Goal: Contribute content: Contribute content

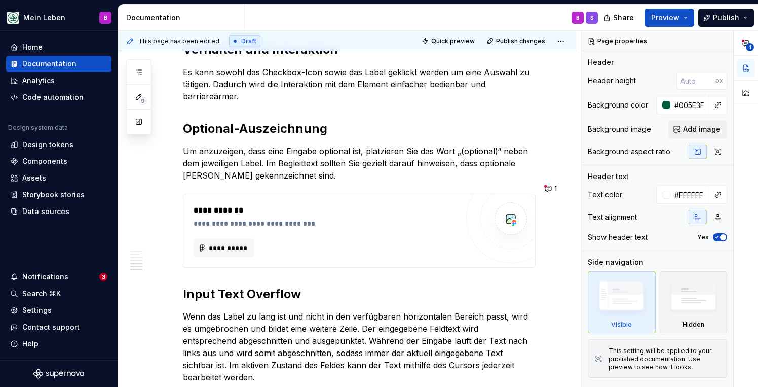
scroll to position [1778, 0]
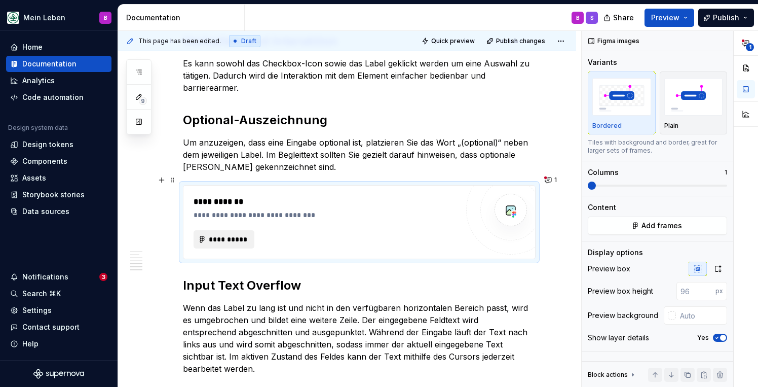
click at [237, 234] on span "**********" at bounding box center [228, 239] width 40 height 10
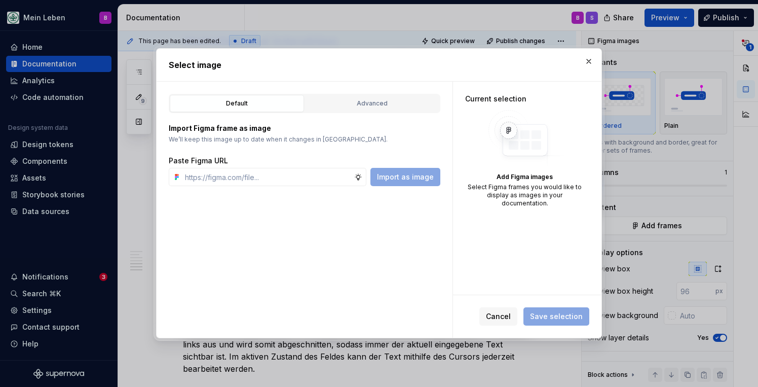
type textarea "*"
paste input "Frame 624674"
click at [395, 181] on span "Import as image" at bounding box center [405, 177] width 57 height 10
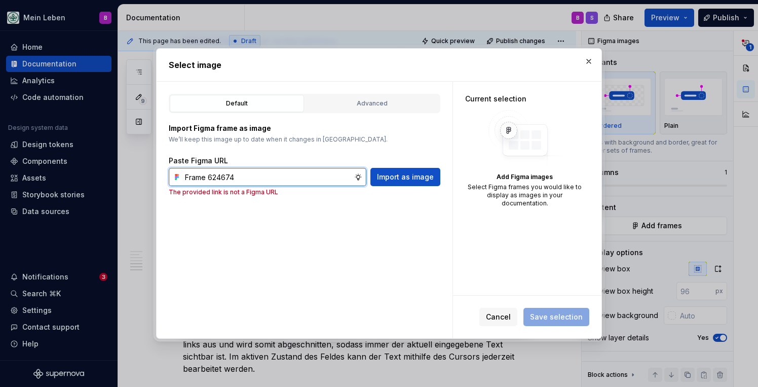
paste input "[URL][DOMAIN_NAME]"
type input "[URL][DOMAIN_NAME]"
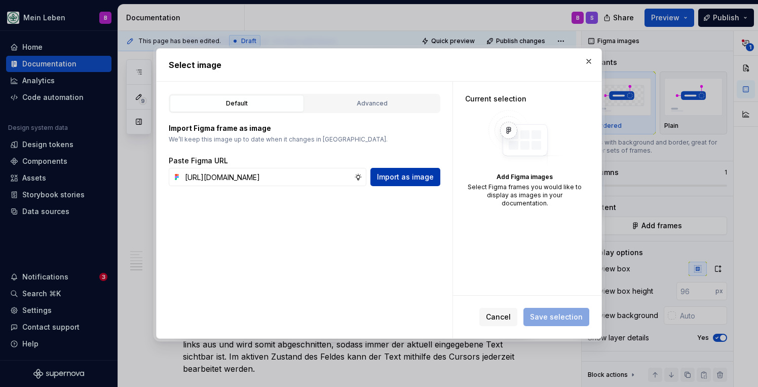
click at [404, 181] on span "Import as image" at bounding box center [405, 177] width 57 height 10
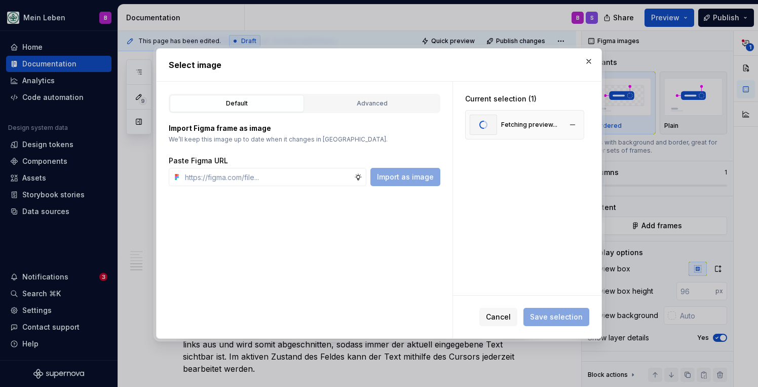
click at [500, 126] on div "Fetching preview..." at bounding box center [514, 125] width 88 height 20
click at [544, 315] on span "Save selection" at bounding box center [556, 317] width 53 height 10
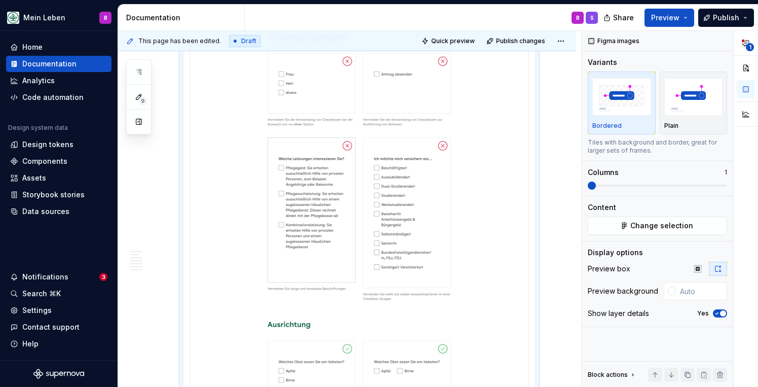
scroll to position [2359, 0]
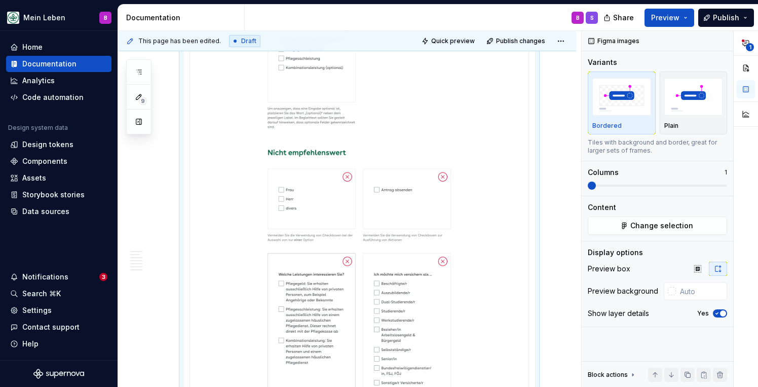
click at [410, 132] on img at bounding box center [359, 160] width 330 height 788
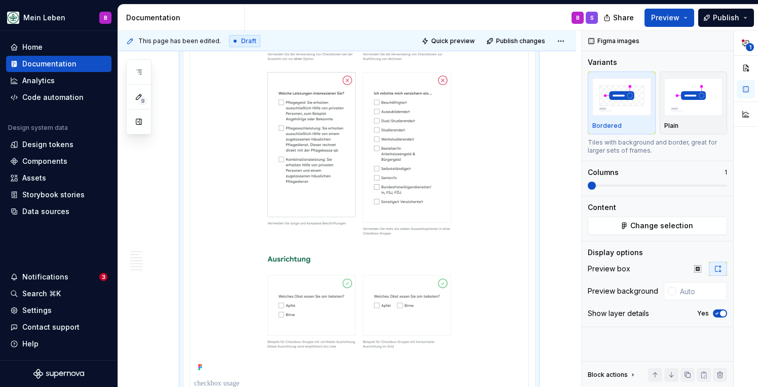
scroll to position [2381, 0]
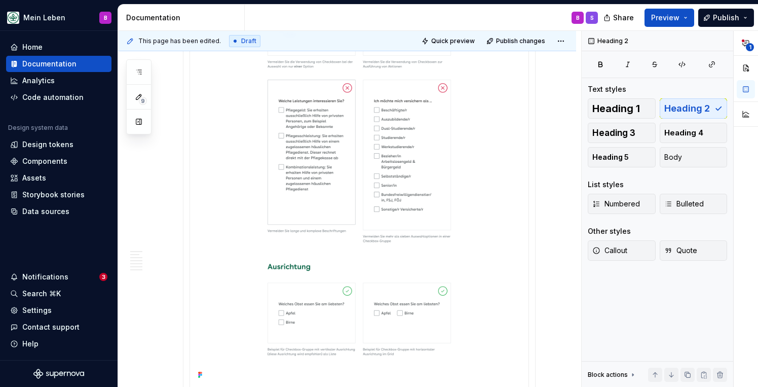
click at [535, 204] on div at bounding box center [359, 1] width 352 height 838
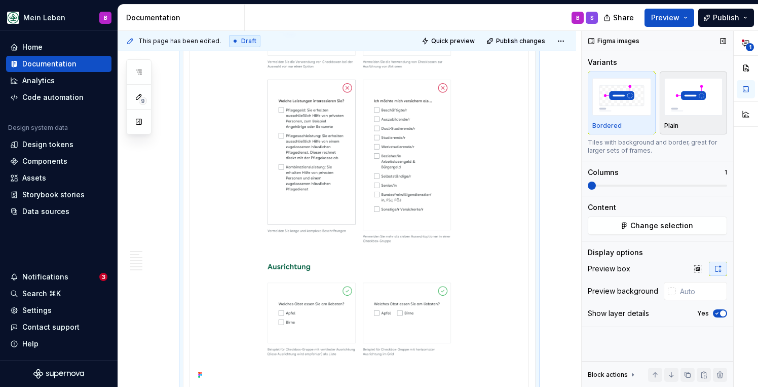
click at [672, 110] on img "button" at bounding box center [693, 96] width 59 height 37
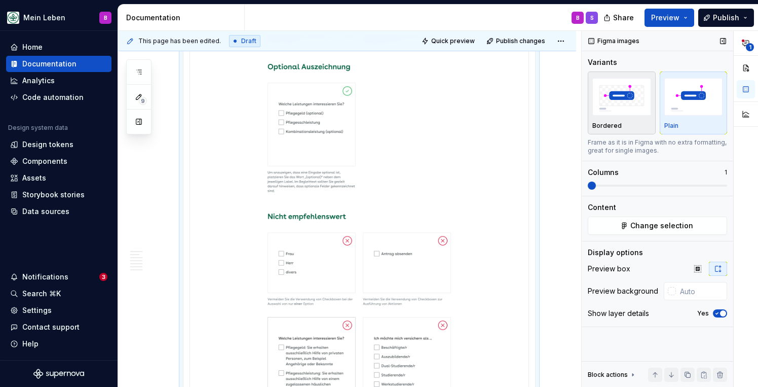
scroll to position [1989, 0]
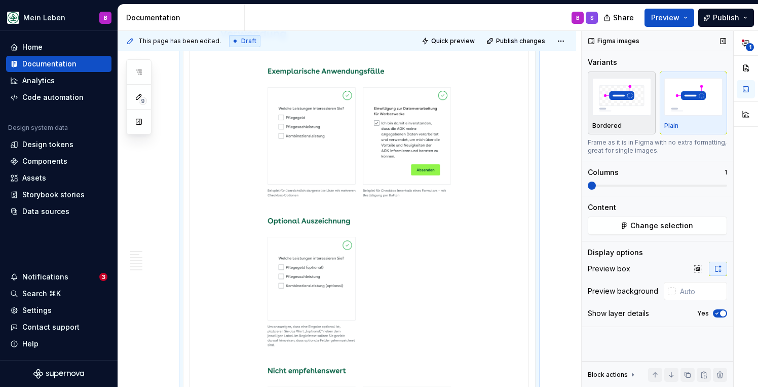
click at [605, 121] on div "Bordered" at bounding box center [621, 103] width 59 height 54
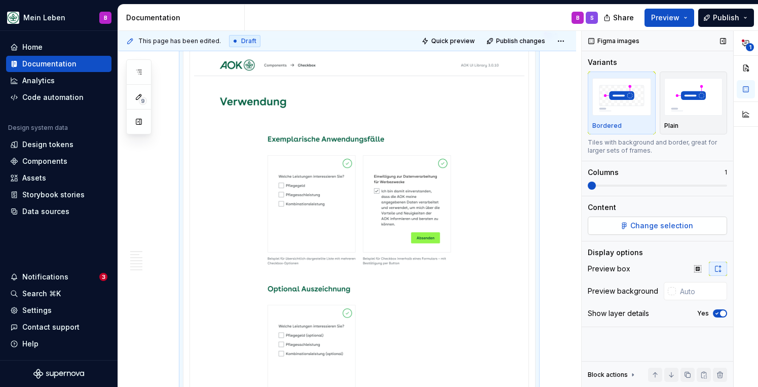
click at [629, 230] on button "Change selection" at bounding box center [657, 225] width 139 height 18
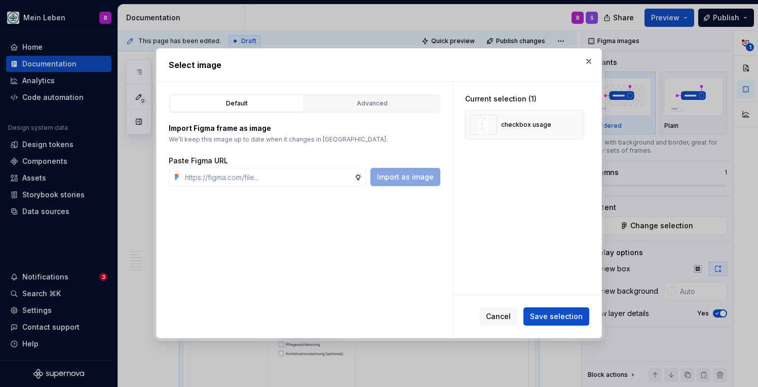
type textarea "*"
click at [346, 106] on div "Advanced" at bounding box center [372, 103] width 127 height 10
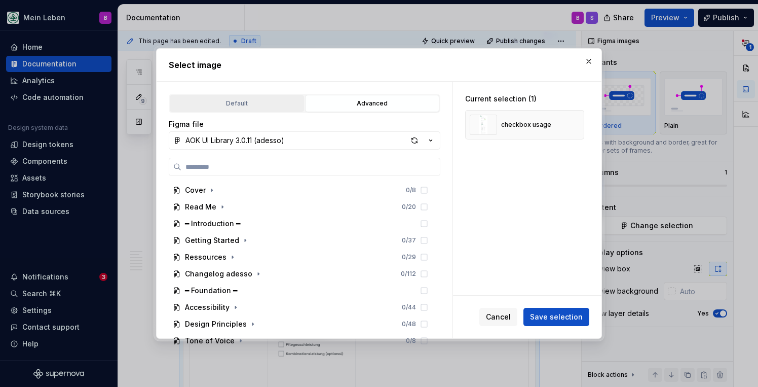
click at [244, 108] on div "Default" at bounding box center [236, 103] width 127 height 10
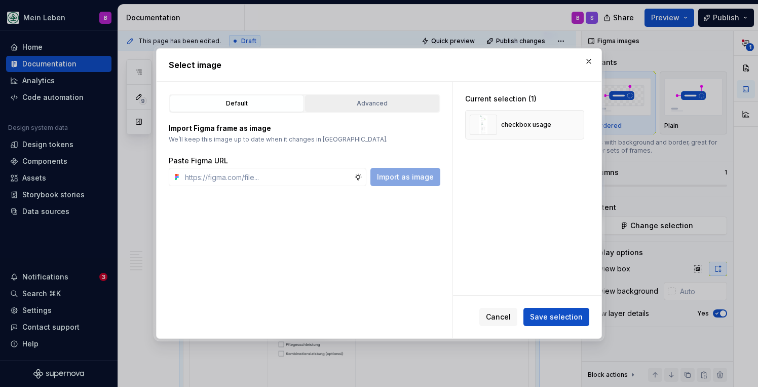
click at [330, 99] on div "Advanced" at bounding box center [372, 103] width 127 height 10
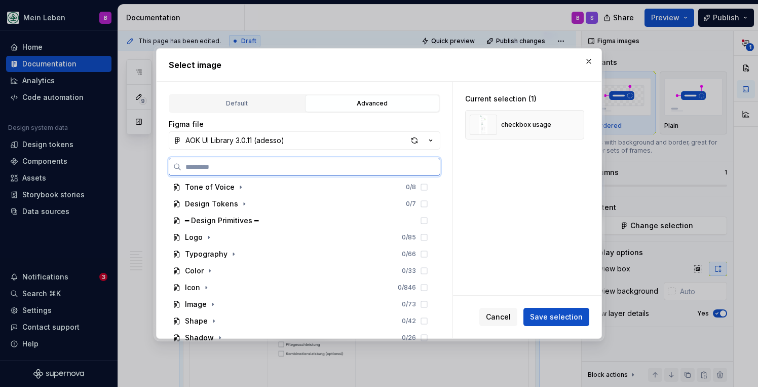
scroll to position [162, 0]
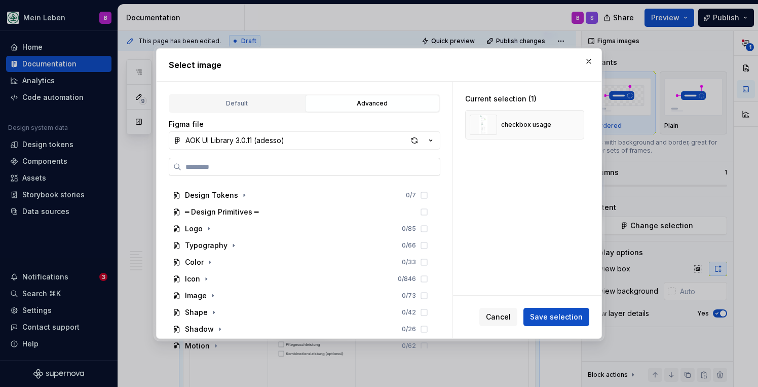
click at [258, 172] on input "search" at bounding box center [310, 167] width 258 height 10
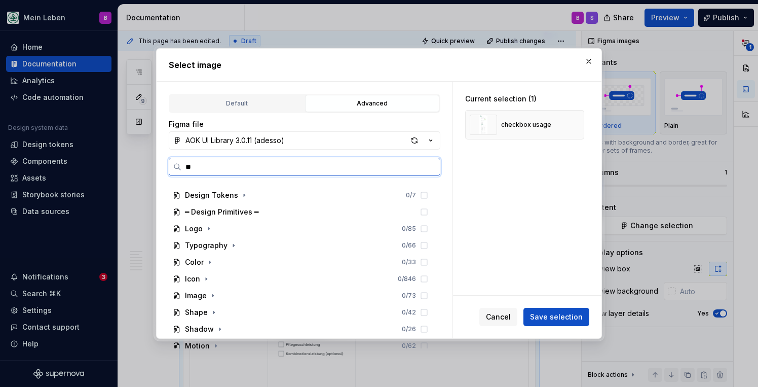
scroll to position [0, 0]
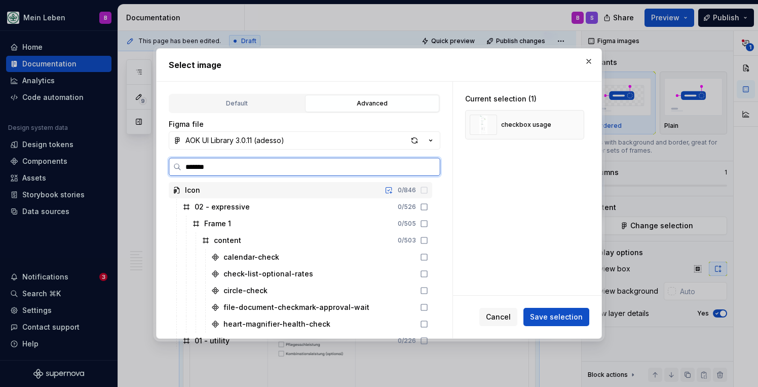
type input "********"
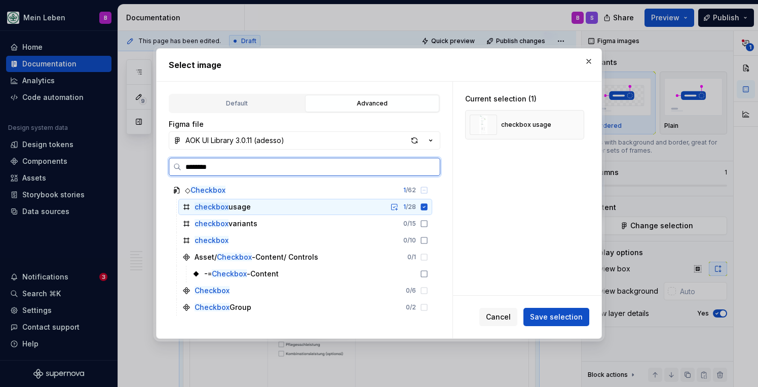
click at [180, 209] on div "checkbox usage 1 / 28" at bounding box center [305, 207] width 254 height 16
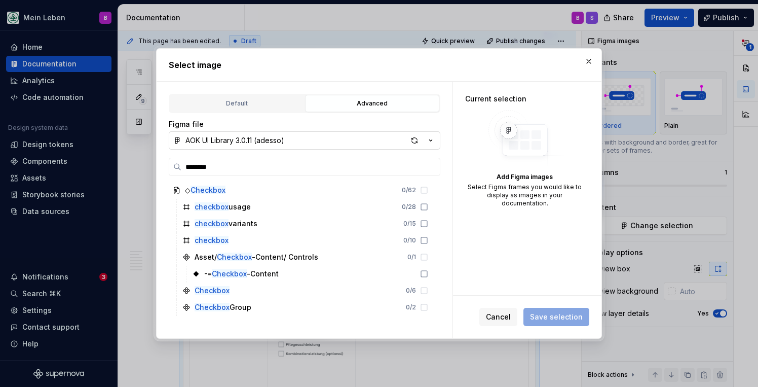
click at [367, 142] on button "AOK UI Library 3.0.11 (adesso)" at bounding box center [305, 140] width 272 height 18
click at [367, 142] on div "Select image Default Advanced Import Figma frame as image We’ll keep this image…" at bounding box center [379, 193] width 758 height 387
click at [243, 106] on div "Default" at bounding box center [236, 103] width 127 height 10
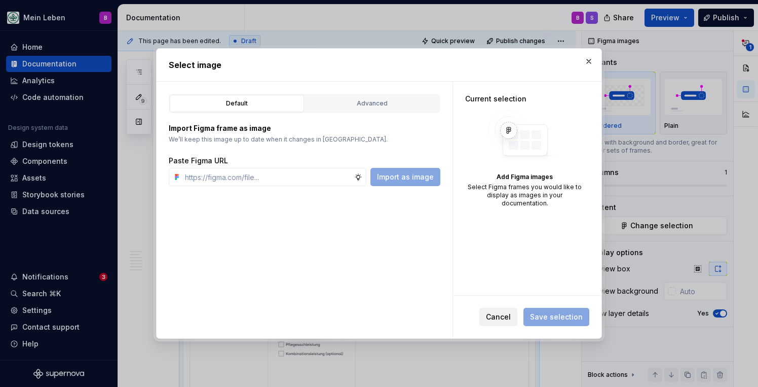
click at [491, 312] on span "Cancel" at bounding box center [498, 317] width 25 height 10
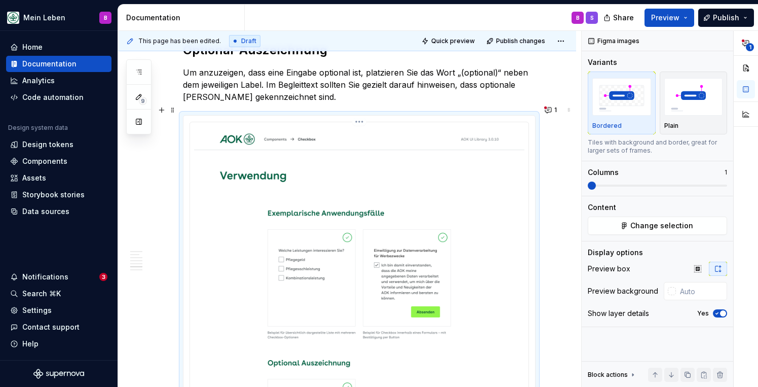
scroll to position [1839, 0]
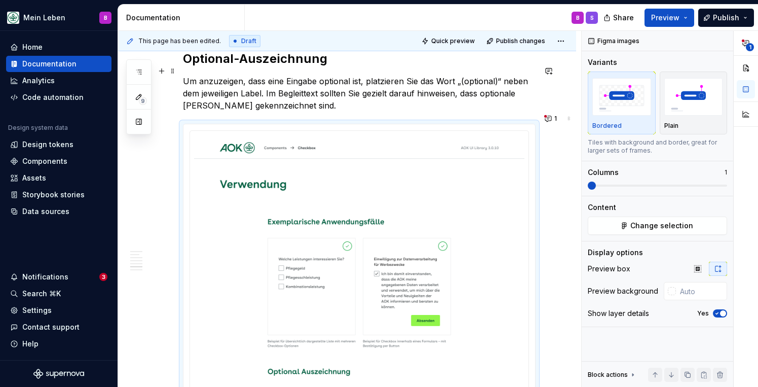
click at [438, 99] on p "Um anzuzeigen, dass eine Eingabe optional ist, platzieren Sie das Wort „(option…" at bounding box center [359, 93] width 353 height 36
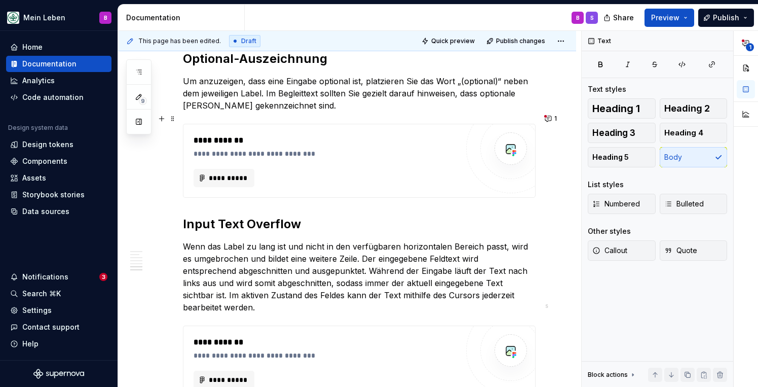
click at [305, 148] on div "**********" at bounding box center [329, 153] width 270 height 10
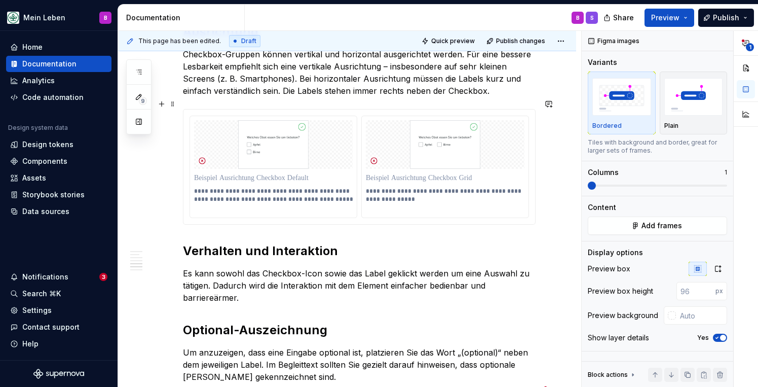
scroll to position [1567, 0]
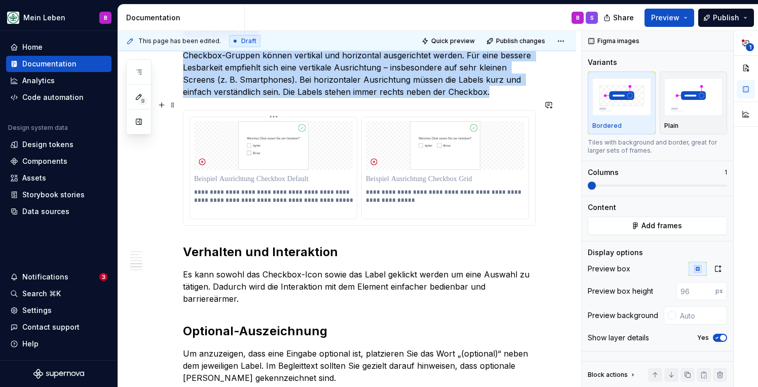
click at [311, 147] on img at bounding box center [273, 145] width 159 height 49
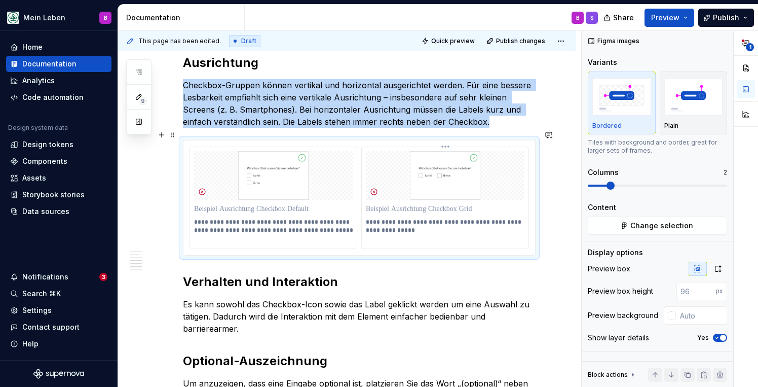
scroll to position [1520, 0]
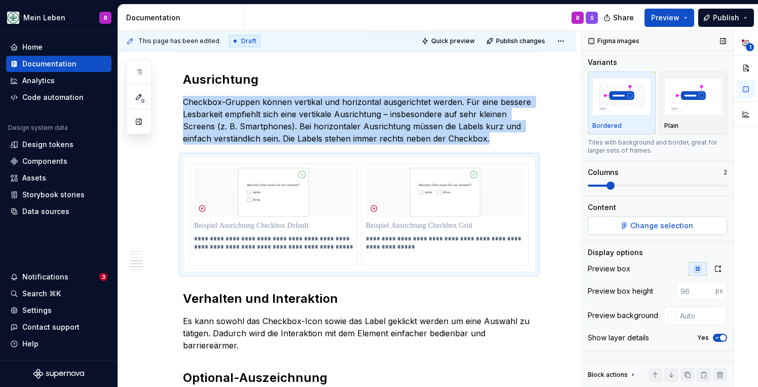
click at [668, 223] on span "Change selection" at bounding box center [661, 225] width 63 height 10
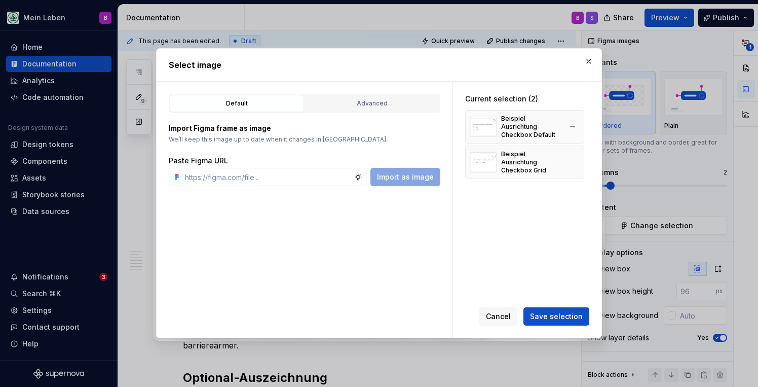
click at [522, 123] on div "Beispiel Ausrichtung Checkbox Default" at bounding box center [531, 127] width 60 height 24
click at [369, 104] on div "Advanced" at bounding box center [372, 103] width 127 height 10
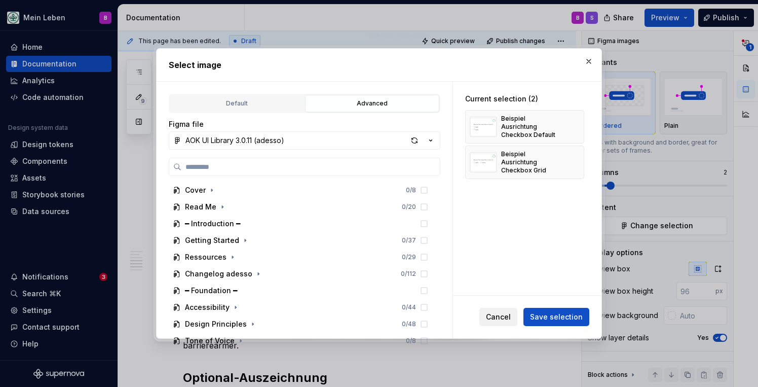
click at [498, 316] on span "Cancel" at bounding box center [498, 317] width 25 height 10
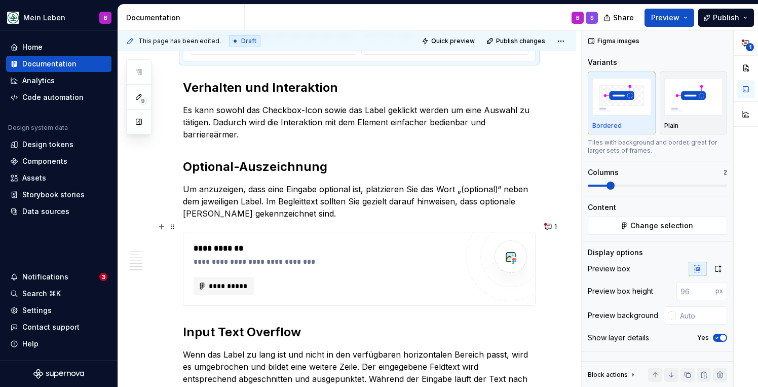
scroll to position [1769, 0]
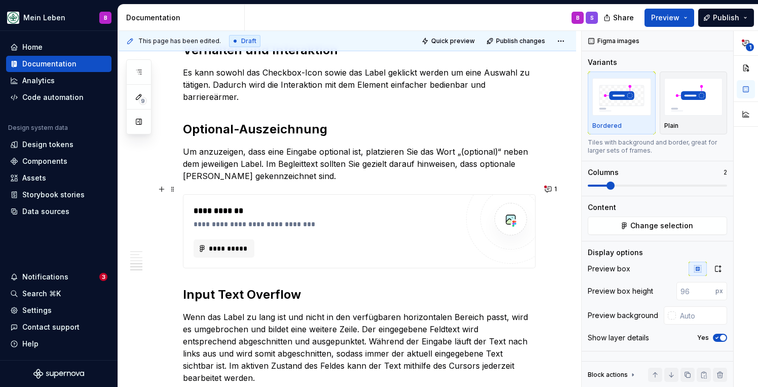
click at [396, 219] on div "**********" at bounding box center [329, 224] width 270 height 10
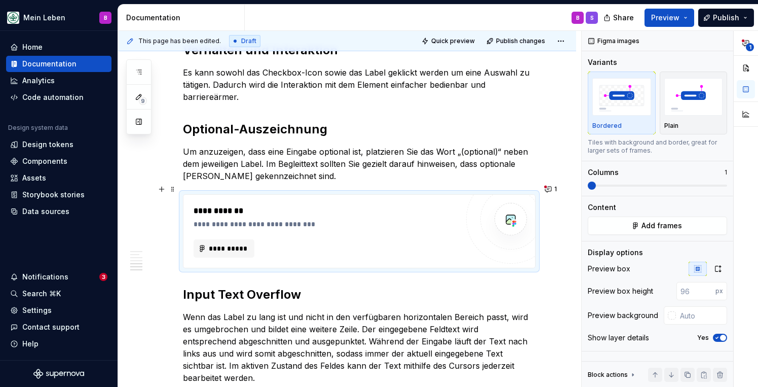
click at [232, 247] on div "**********" at bounding box center [359, 231] width 352 height 73
click at [228, 243] on span "**********" at bounding box center [228, 248] width 40 height 10
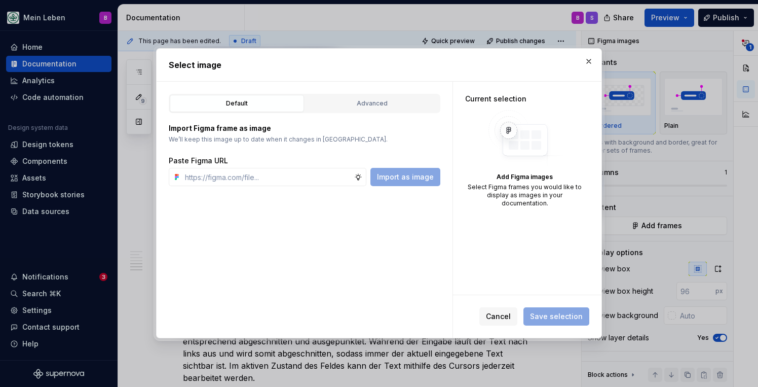
type textarea "*"
type input "[URL][DOMAIN_NAME]"
click at [394, 179] on span "Import as image" at bounding box center [405, 177] width 57 height 10
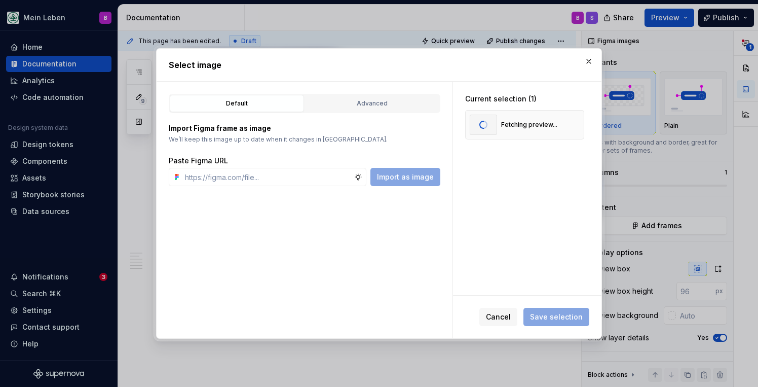
scroll to position [1768, 0]
click at [558, 313] on span "Save selection" at bounding box center [556, 317] width 53 height 10
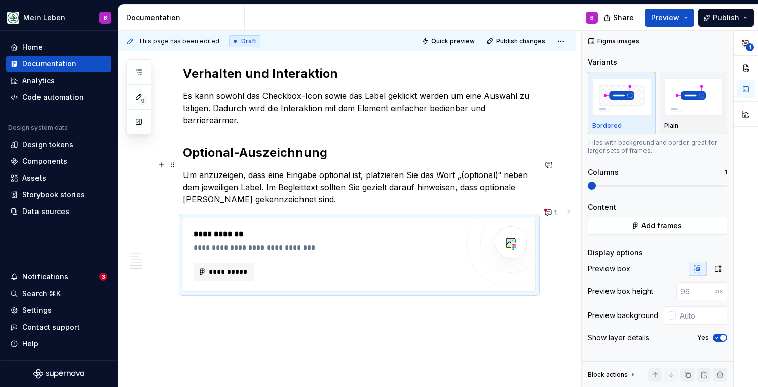
scroll to position [1749, 0]
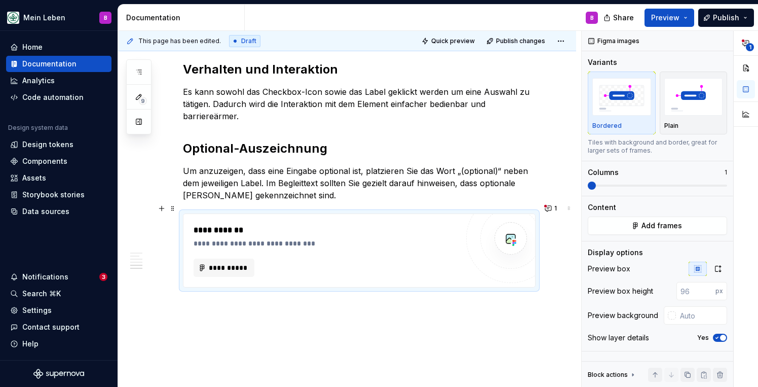
type textarea "*"
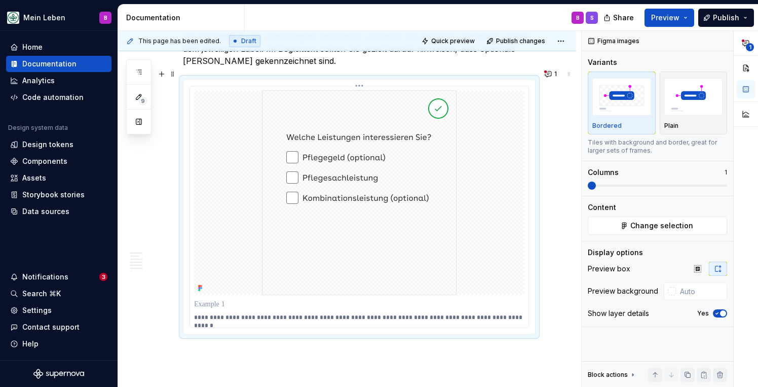
scroll to position [1887, 0]
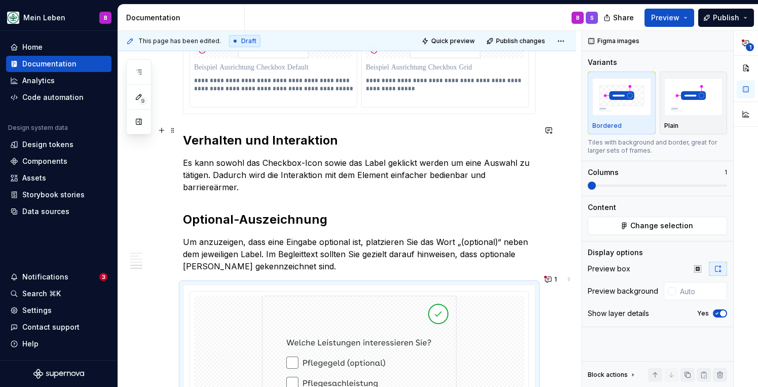
type input "#FFFFFFFF"
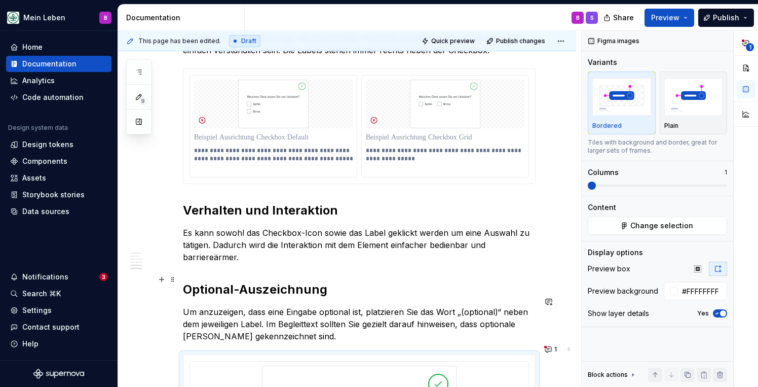
scroll to position [1574, 0]
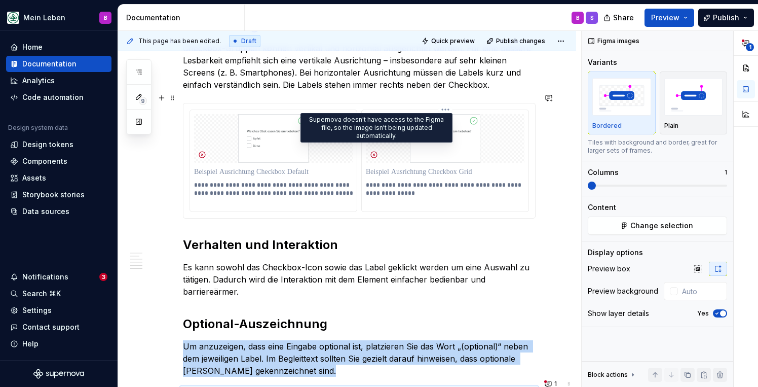
click at [378, 151] on icon at bounding box center [374, 155] width 8 height 8
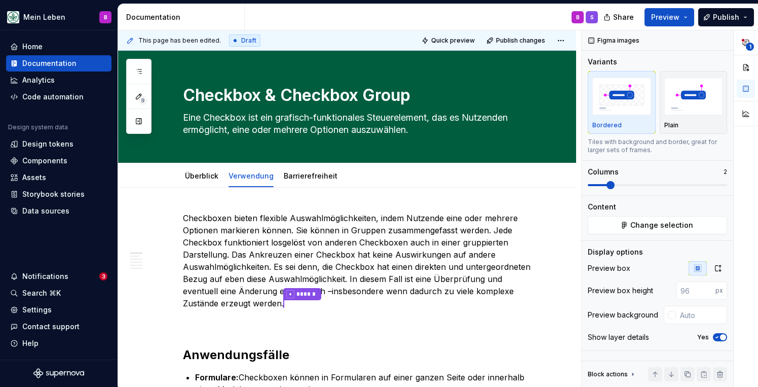
scroll to position [0, 0]
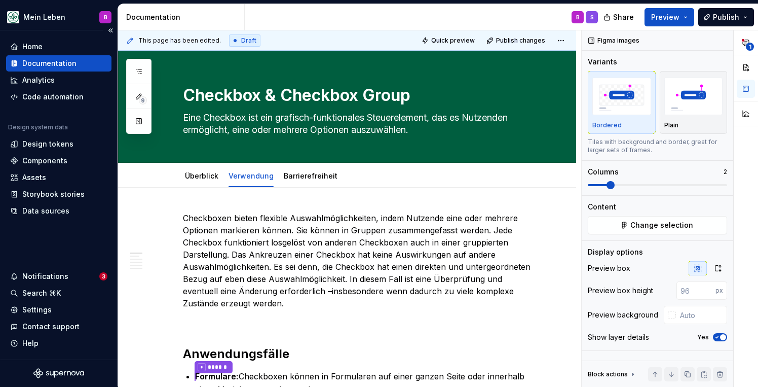
click at [45, 62] on div "Documentation" at bounding box center [49, 63] width 54 height 10
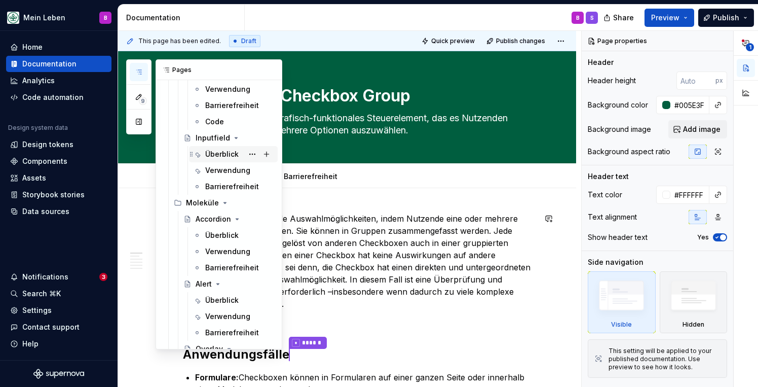
scroll to position [558, 0]
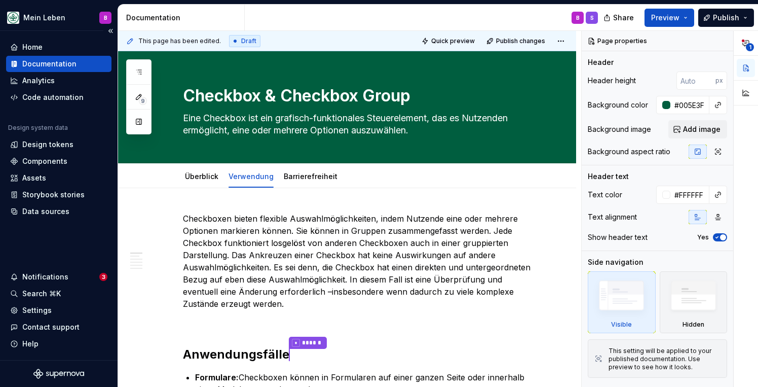
click at [67, 68] on div "Documentation" at bounding box center [49, 64] width 54 height 10
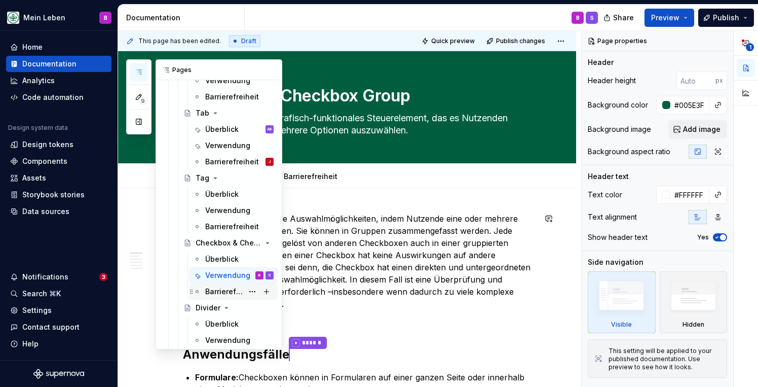
scroll to position [856, 0]
click at [218, 191] on div "Überblick" at bounding box center [221, 195] width 33 height 10
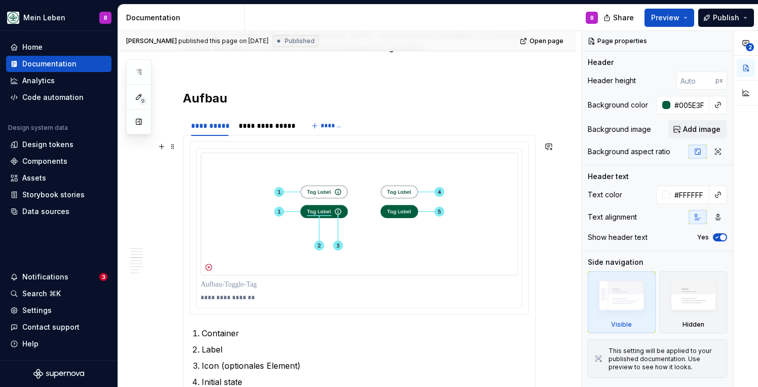
scroll to position [854, 0]
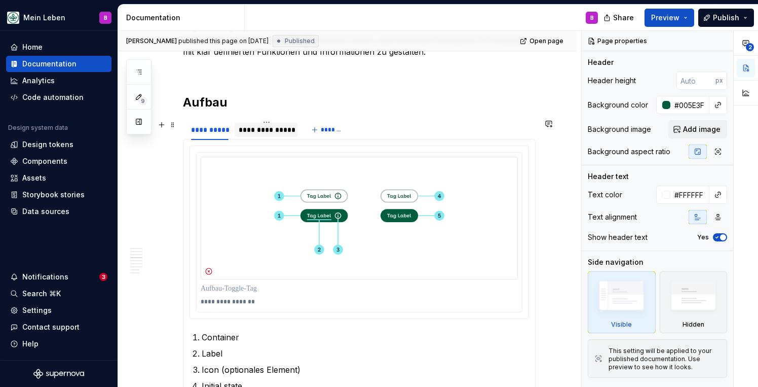
click at [270, 132] on div "**********" at bounding box center [266, 130] width 55 height 10
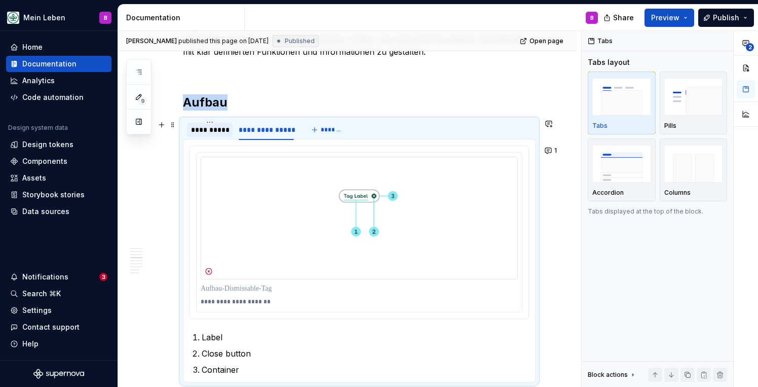
click at [215, 127] on div "**********" at bounding box center [209, 130] width 37 height 10
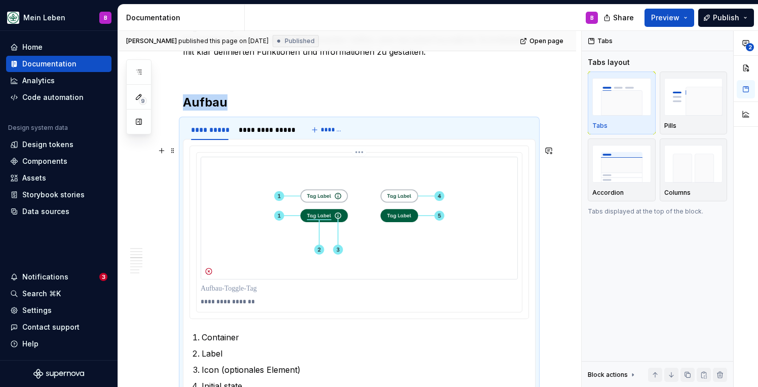
click at [284, 221] on img at bounding box center [359, 218] width 317 height 123
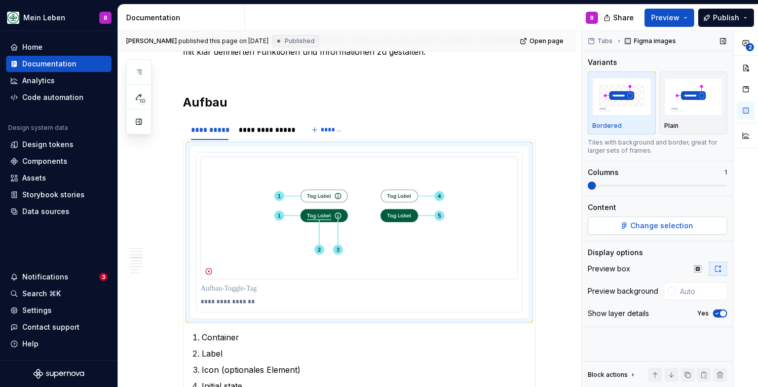
click at [600, 232] on button "Change selection" at bounding box center [657, 225] width 139 height 18
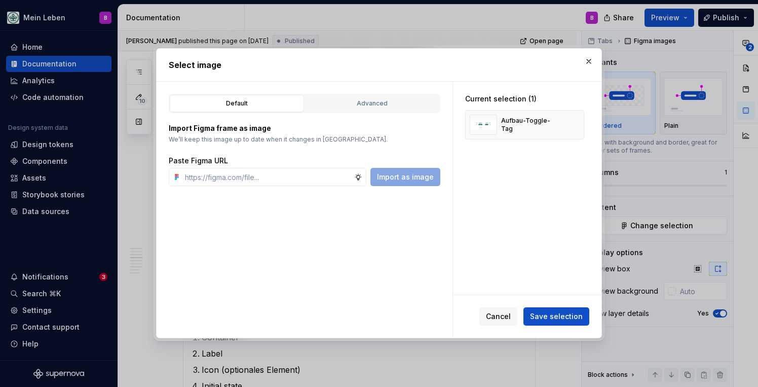
type textarea "*"
click at [341, 180] on input "text" at bounding box center [267, 177] width 173 height 18
type input "[URL][DOMAIN_NAME]"
click at [410, 177] on span "Import as image" at bounding box center [405, 177] width 57 height 10
click at [535, 129] on div "Aufbau-Toggle-Tag" at bounding box center [531, 125] width 60 height 16
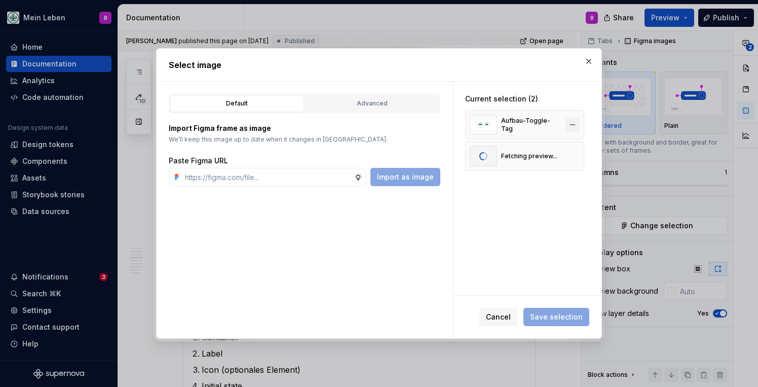
click at [576, 125] on button "button" at bounding box center [573, 125] width 14 height 14
click at [548, 315] on span "Save selection" at bounding box center [556, 317] width 53 height 10
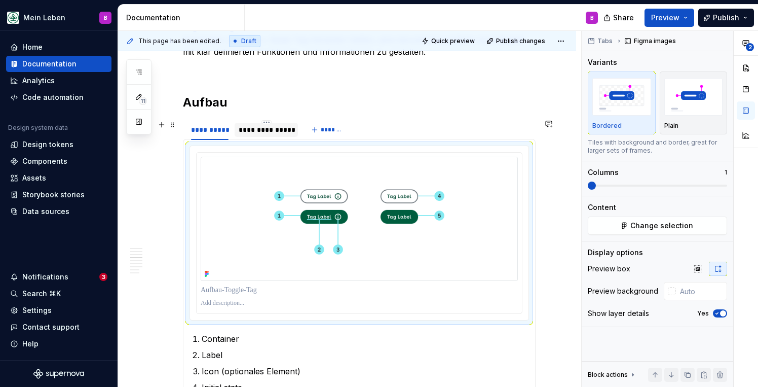
click at [261, 133] on div "**********" at bounding box center [266, 130] width 55 height 10
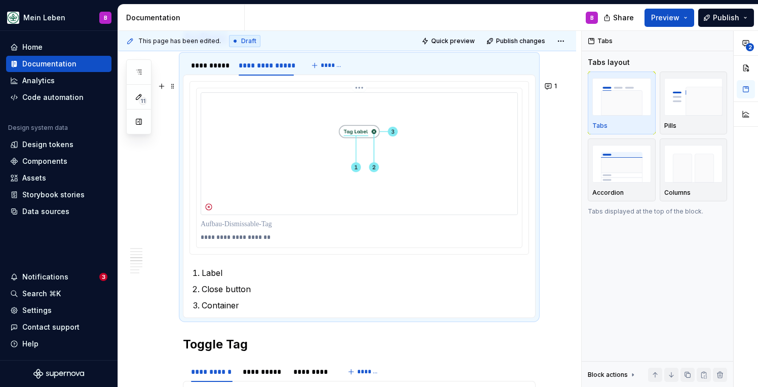
scroll to position [911, 0]
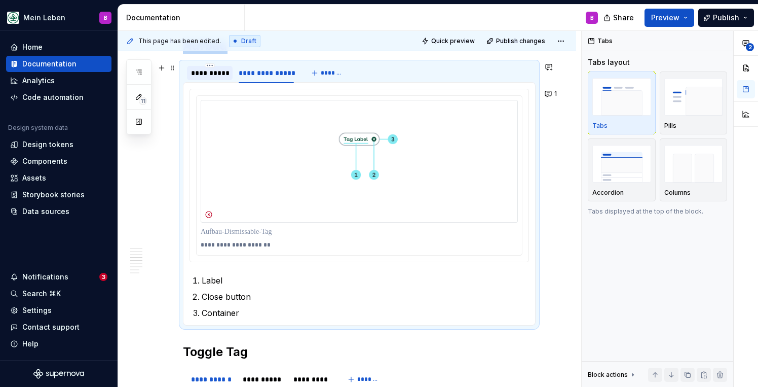
click at [202, 78] on div "**********" at bounding box center [209, 73] width 37 height 10
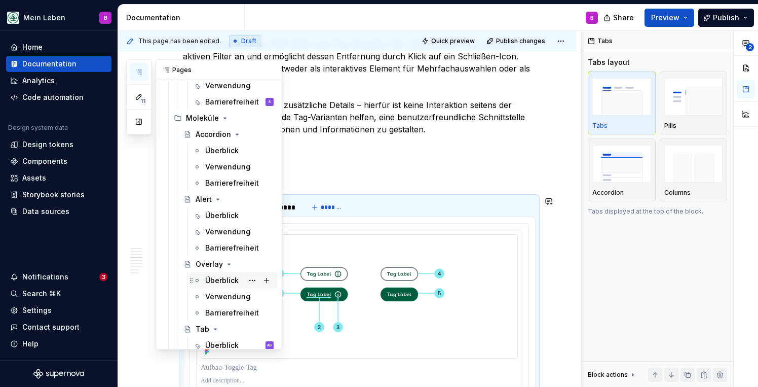
scroll to position [631, 0]
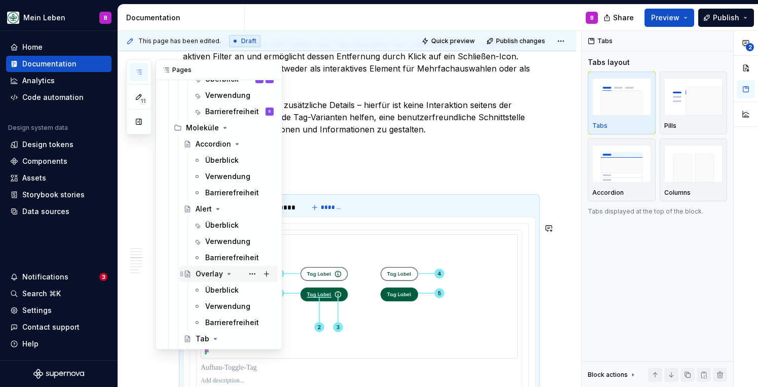
click at [219, 281] on div "Overlay" at bounding box center [228, 274] width 98 height 16
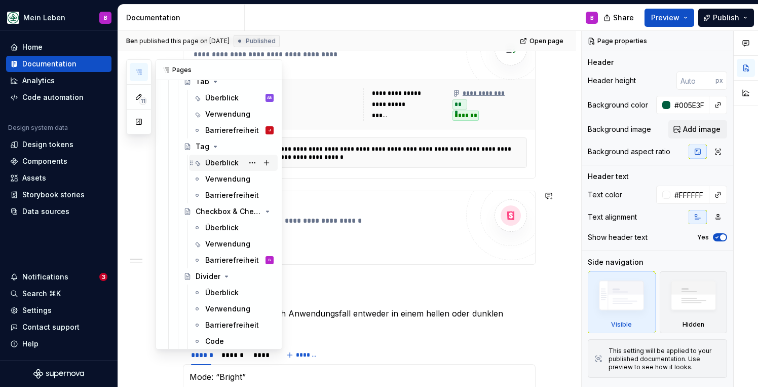
scroll to position [913, 0]
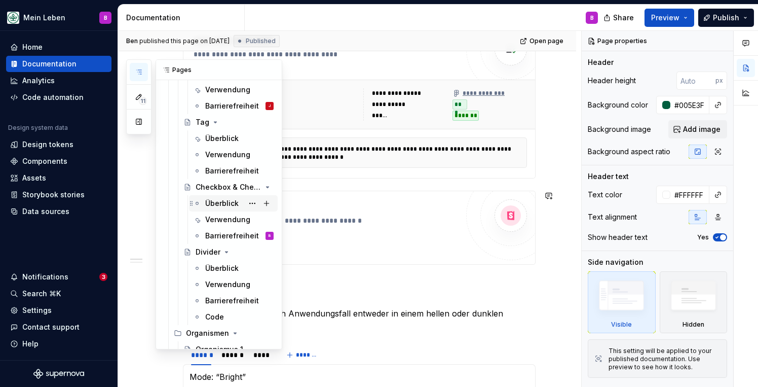
click at [223, 204] on div "Überblick" at bounding box center [221, 203] width 33 height 10
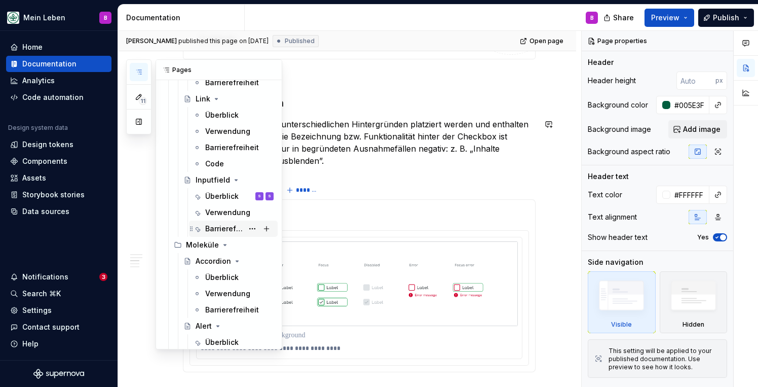
scroll to position [514, 0]
click at [219, 201] on div "Überblick" at bounding box center [221, 197] width 33 height 10
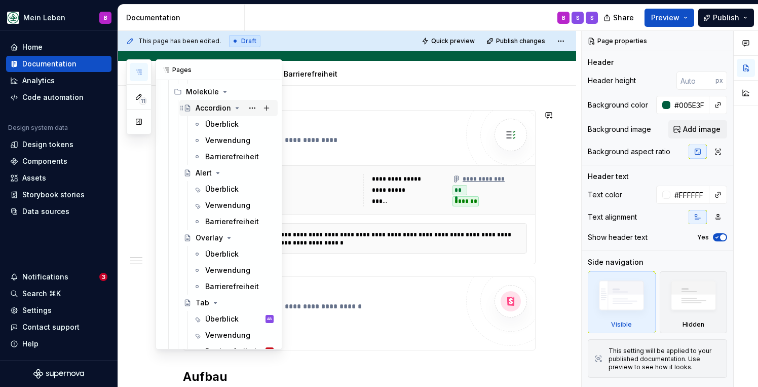
scroll to position [669, 0]
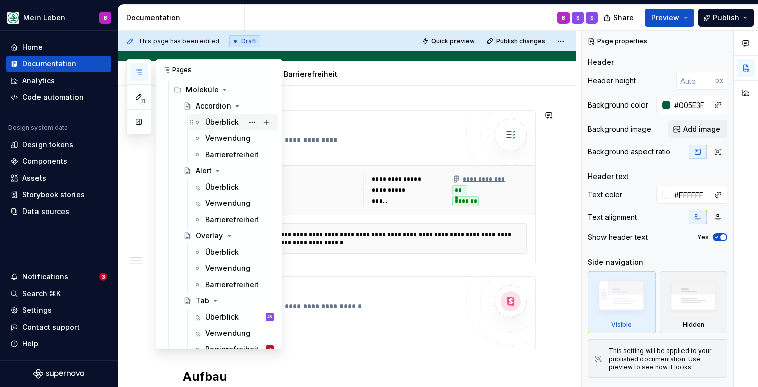
click at [219, 120] on div "Überblick" at bounding box center [221, 122] width 33 height 10
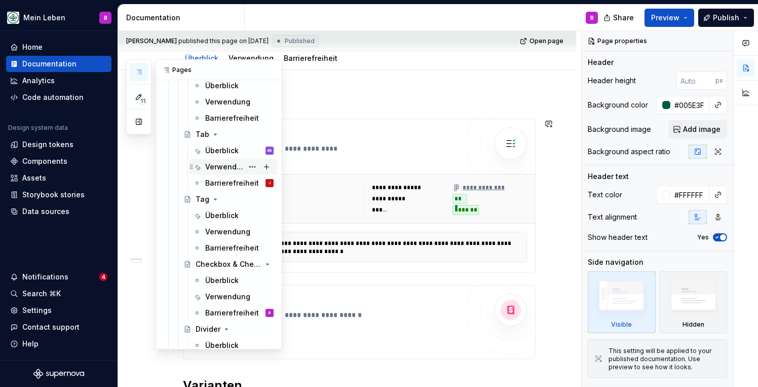
scroll to position [848, 0]
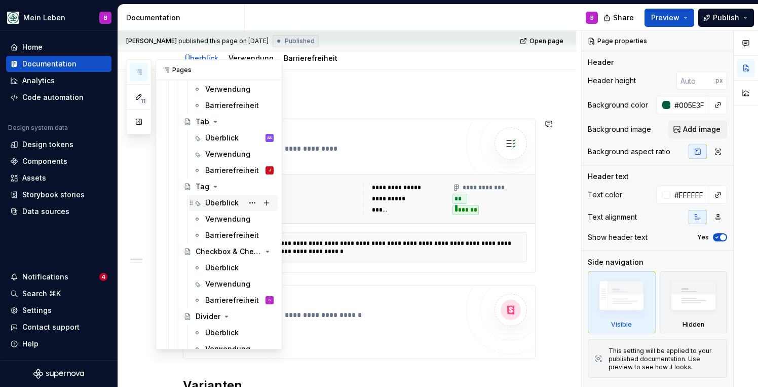
click at [223, 205] on div "Überblick" at bounding box center [221, 203] width 33 height 10
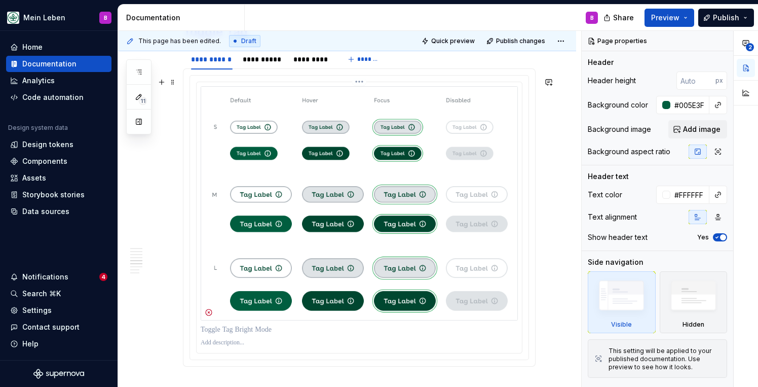
scroll to position [1271, 0]
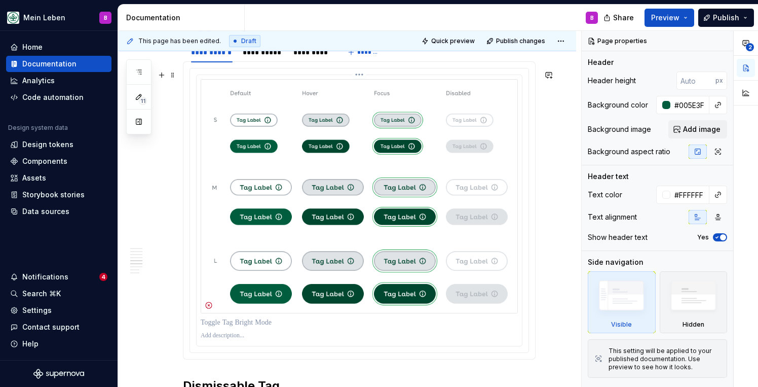
click at [297, 193] on img at bounding box center [359, 196] width 317 height 234
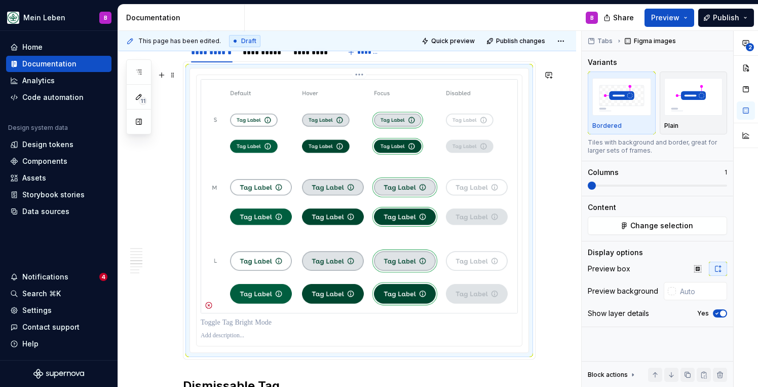
click at [311, 163] on img at bounding box center [359, 196] width 317 height 234
click at [536, 151] on section "**********" at bounding box center [359, 200] width 353 height 318
click at [518, 135] on img at bounding box center [359, 196] width 317 height 234
click at [603, 227] on button "Change selection" at bounding box center [657, 225] width 139 height 18
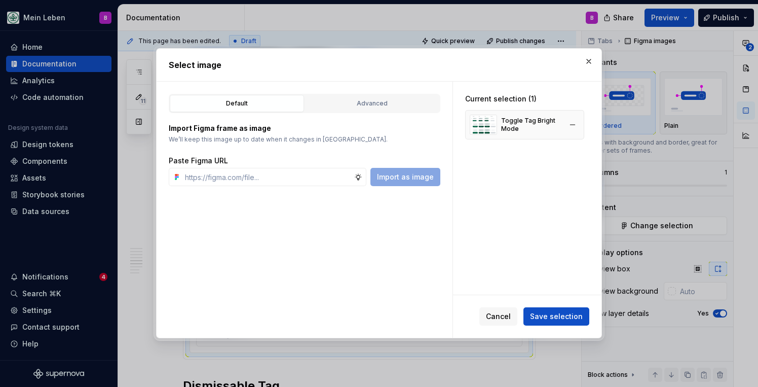
click at [510, 129] on div "Toggle Tag Bright Mode" at bounding box center [531, 125] width 60 height 16
click at [542, 318] on span "Save selection" at bounding box center [556, 317] width 53 height 10
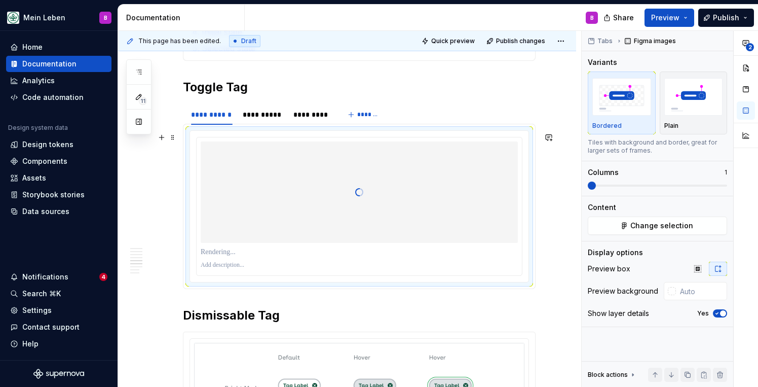
scroll to position [1203, 0]
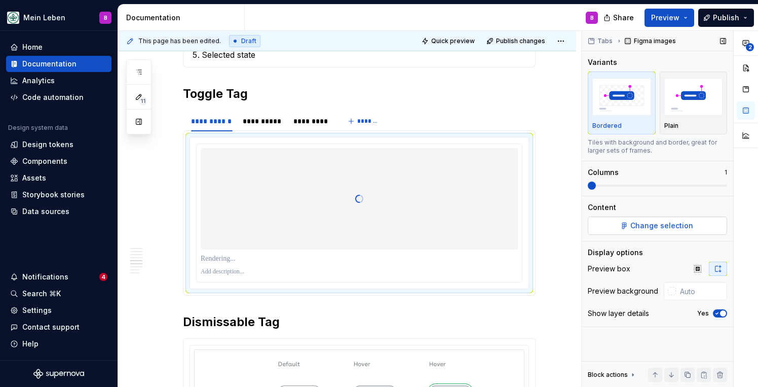
click at [606, 228] on button "Change selection" at bounding box center [657, 225] width 139 height 18
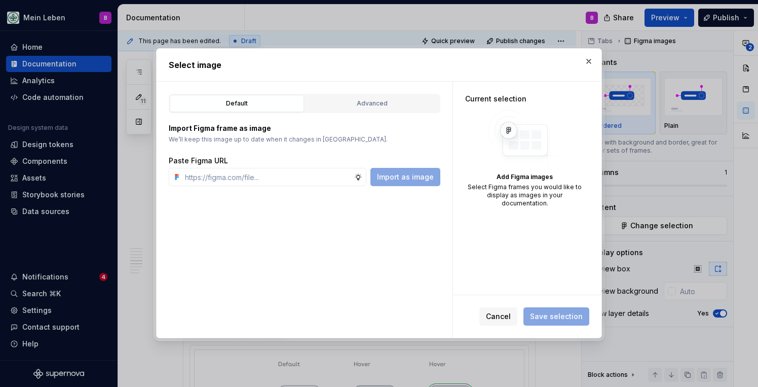
type textarea "*"
click at [269, 178] on input "text" at bounding box center [267, 177] width 173 height 18
type input "[URL][DOMAIN_NAME]"
click at [385, 176] on span "Import as image" at bounding box center [405, 177] width 57 height 10
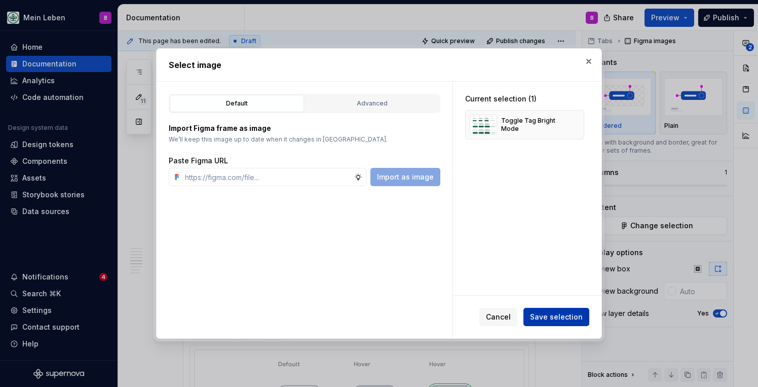
click at [560, 315] on span "Save selection" at bounding box center [556, 317] width 53 height 10
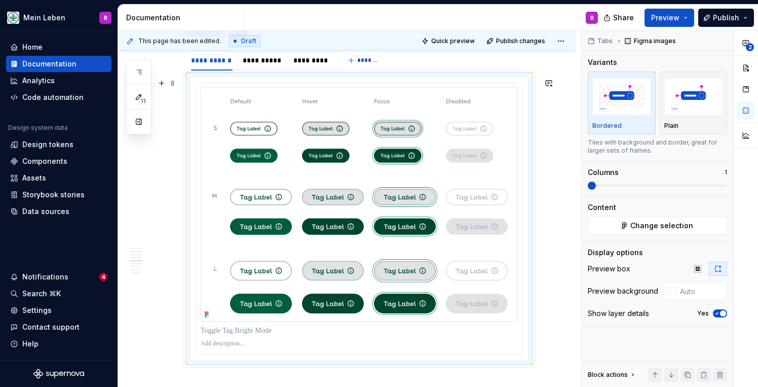
scroll to position [1264, 0]
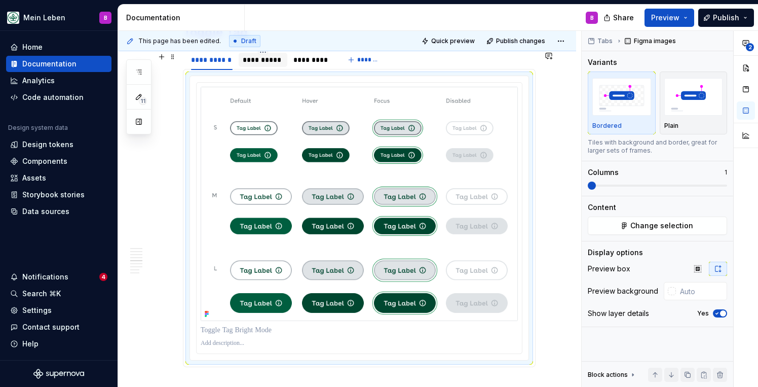
click at [267, 63] on div "**********" at bounding box center [263, 60] width 41 height 10
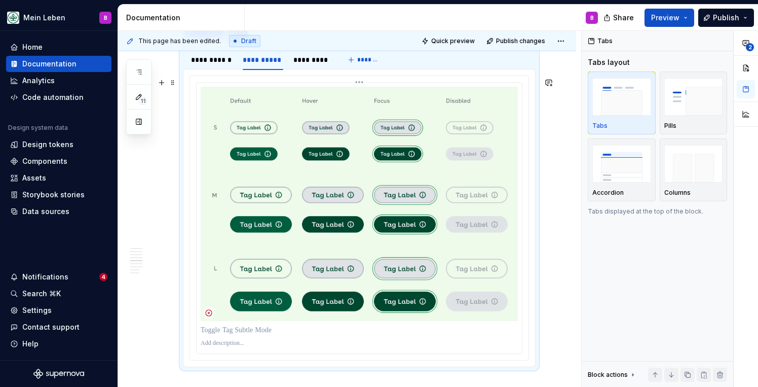
click at [408, 196] on img at bounding box center [359, 204] width 317 height 234
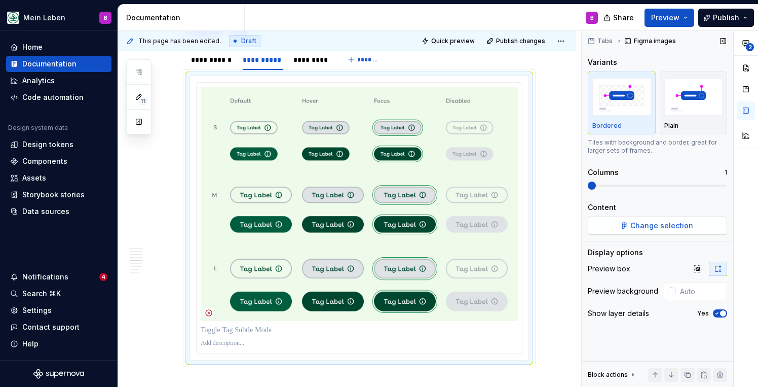
click at [603, 224] on button "Change selection" at bounding box center [657, 225] width 139 height 18
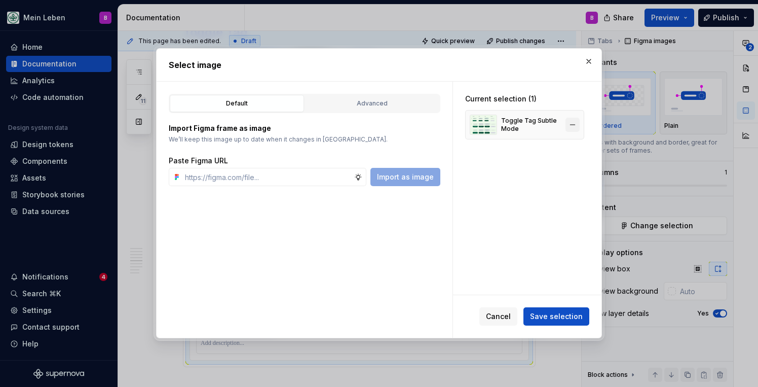
click at [580, 127] on button "button" at bounding box center [573, 125] width 14 height 14
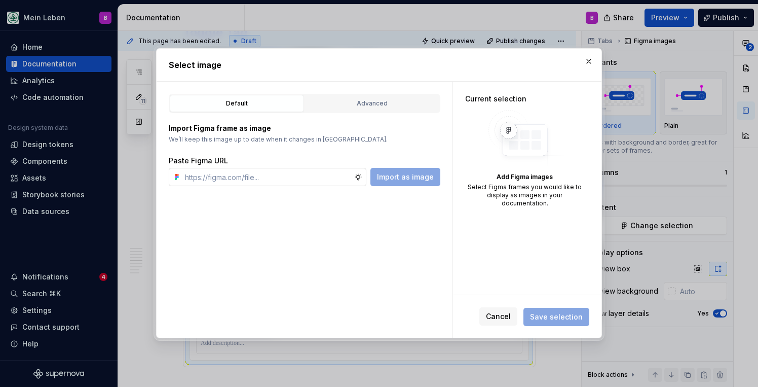
click at [248, 182] on input "text" at bounding box center [267, 177] width 173 height 18
paste input "[URL][DOMAIN_NAME]"
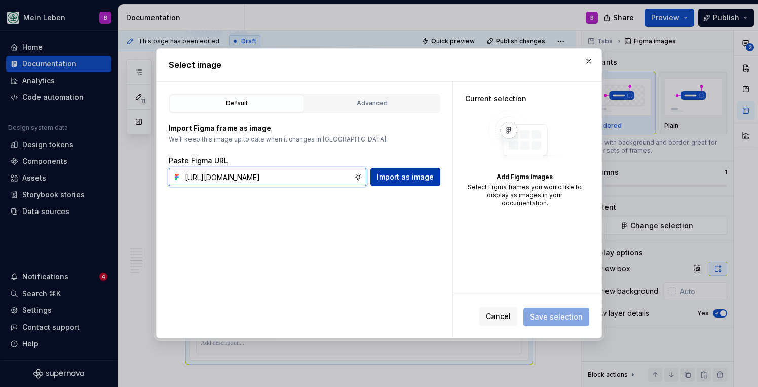
type input "[URL][DOMAIN_NAME]"
click at [421, 176] on span "Import as image" at bounding box center [405, 177] width 57 height 10
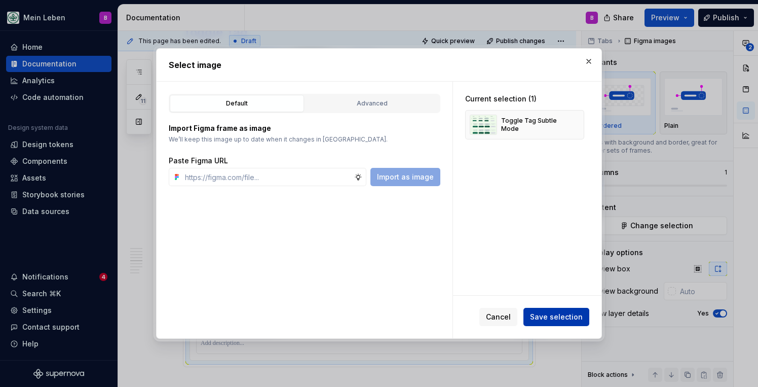
click at [544, 315] on span "Save selection" at bounding box center [556, 317] width 53 height 10
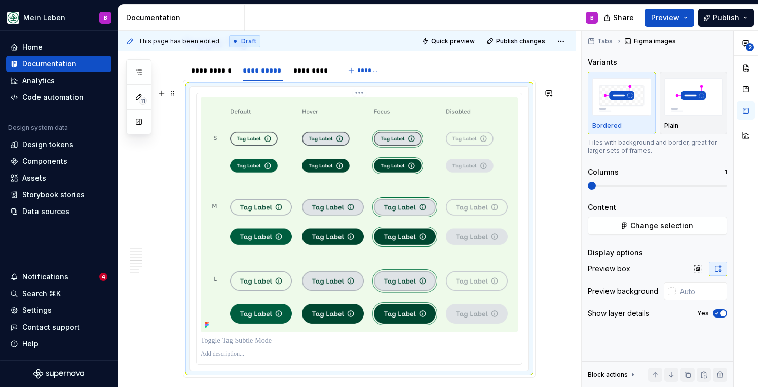
scroll to position [1258, 0]
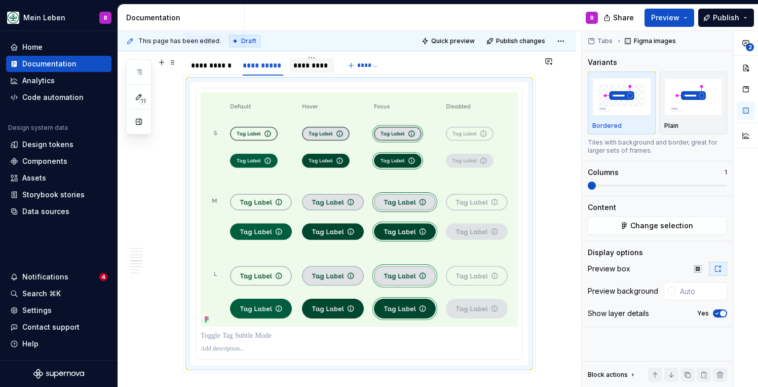
click at [312, 66] on div "*********" at bounding box center [311, 65] width 37 height 10
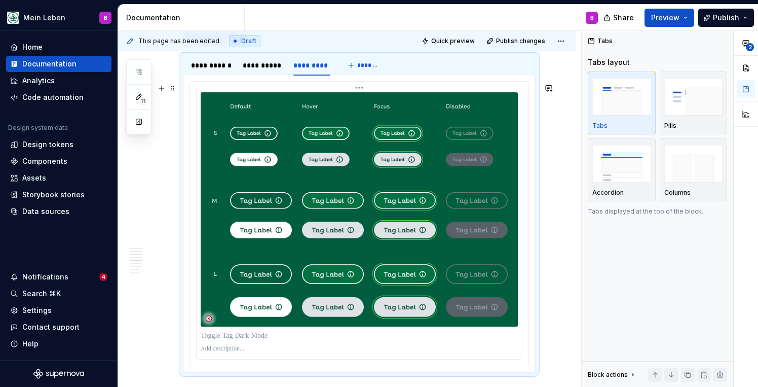
click at [466, 180] on img at bounding box center [359, 209] width 317 height 234
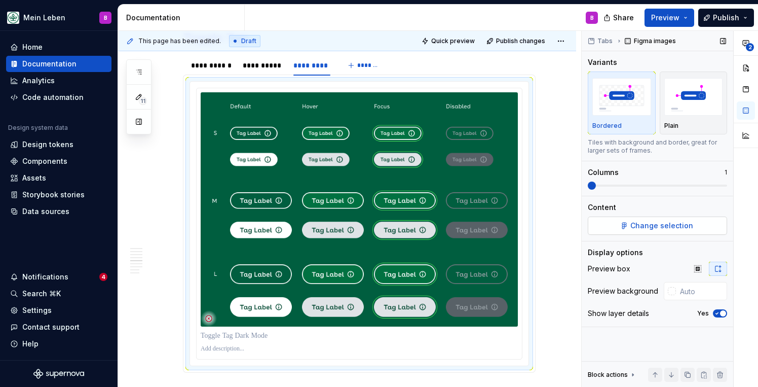
click at [633, 231] on button "Change selection" at bounding box center [657, 225] width 139 height 18
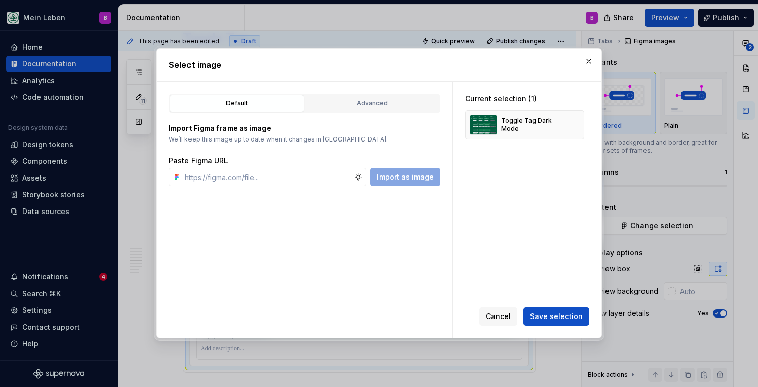
type textarea "*"
click at [578, 124] on button "button" at bounding box center [573, 125] width 14 height 14
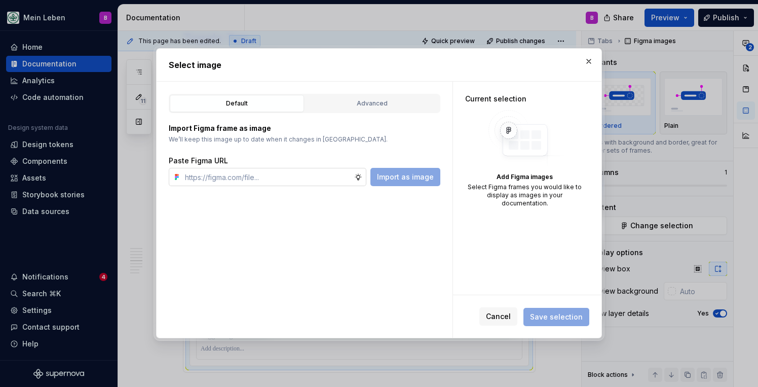
click at [316, 173] on input "text" at bounding box center [267, 177] width 173 height 18
paste input "[URL][DOMAIN_NAME]"
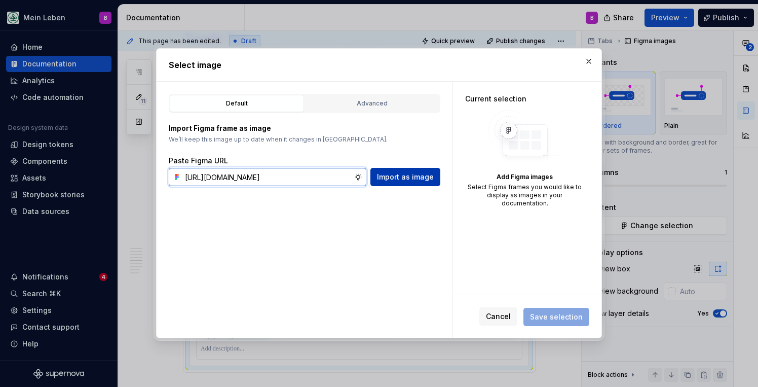
type input "[URL][DOMAIN_NAME]"
click at [406, 178] on span "Import as image" at bounding box center [405, 177] width 57 height 10
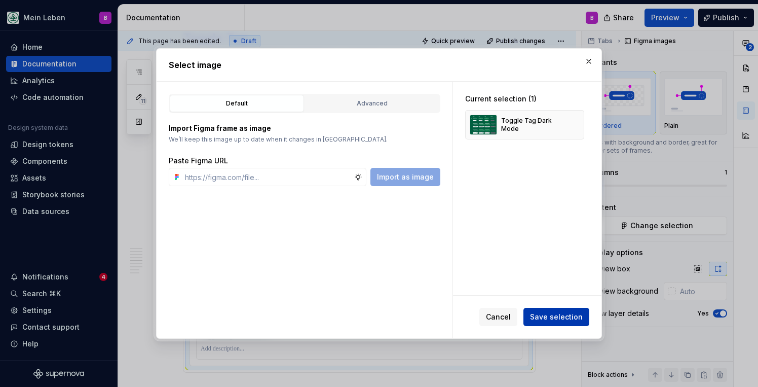
click at [550, 312] on span "Save selection" at bounding box center [556, 317] width 53 height 10
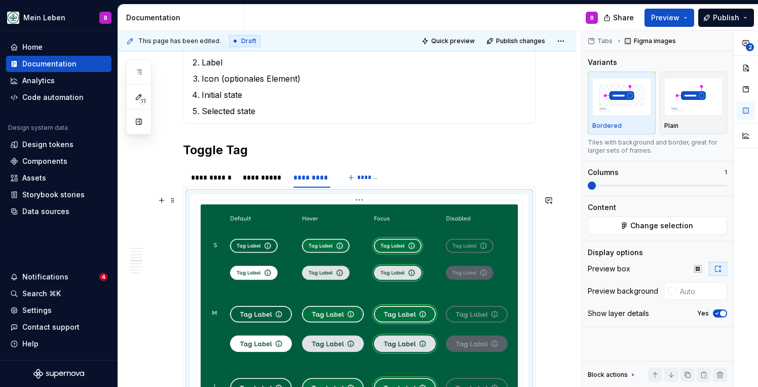
scroll to position [1149, 0]
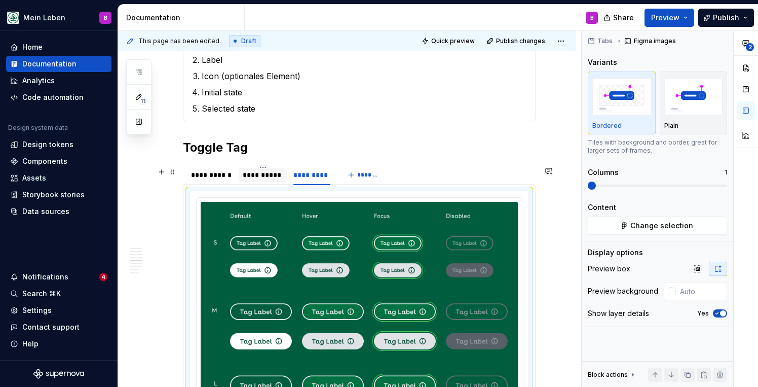
click at [261, 179] on div "**********" at bounding box center [263, 175] width 41 height 10
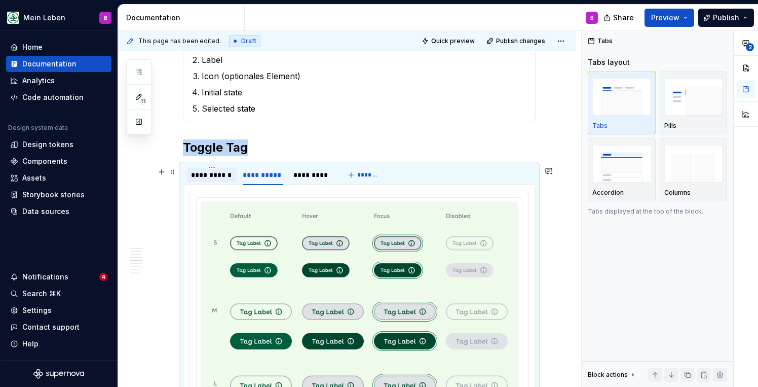
click at [212, 176] on div "**********" at bounding box center [212, 175] width 42 height 10
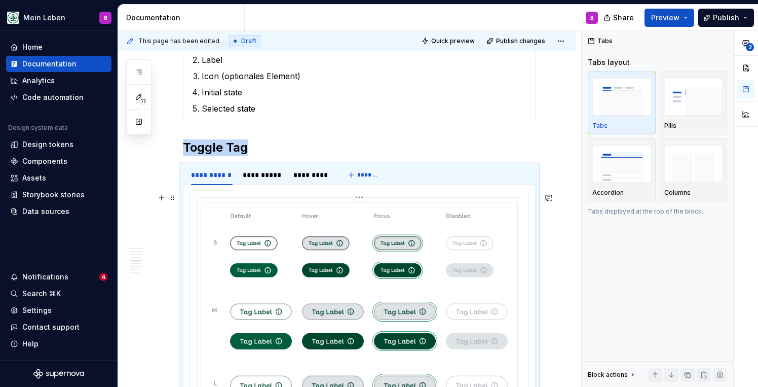
scroll to position [1150, 0]
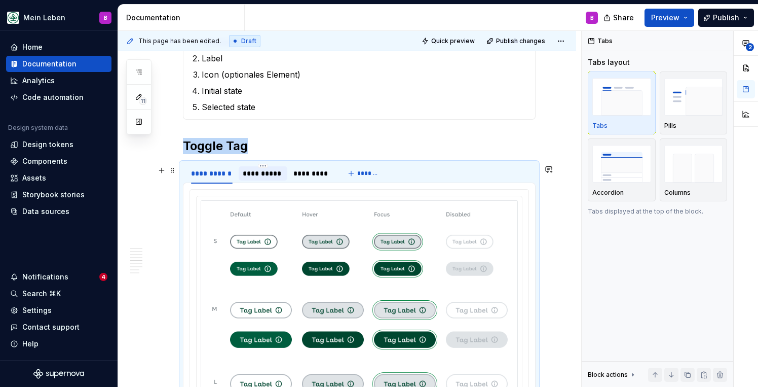
click at [267, 172] on div "**********" at bounding box center [263, 173] width 41 height 10
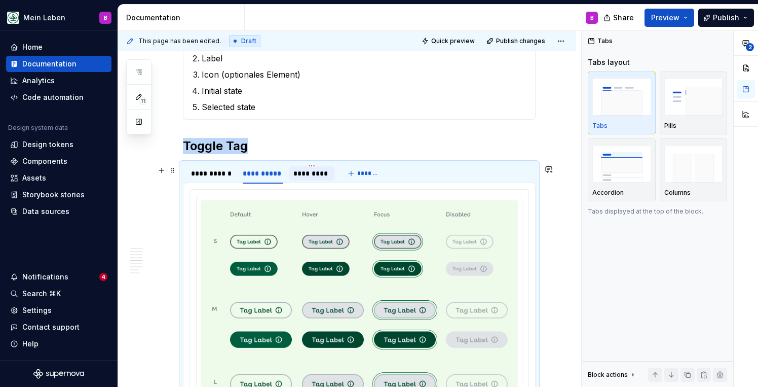
click at [313, 178] on div "*********" at bounding box center [311, 173] width 37 height 10
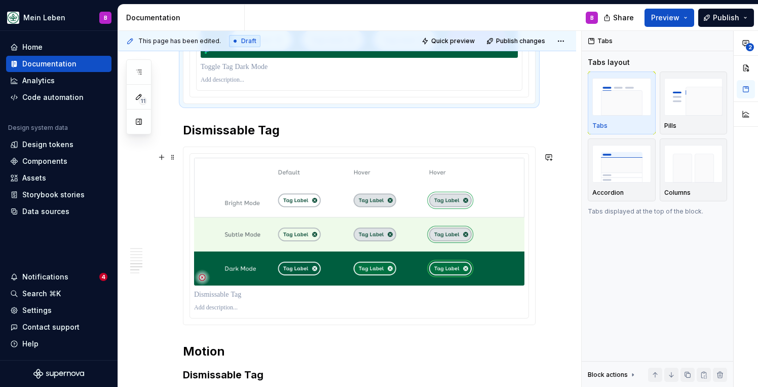
scroll to position [1533, 0]
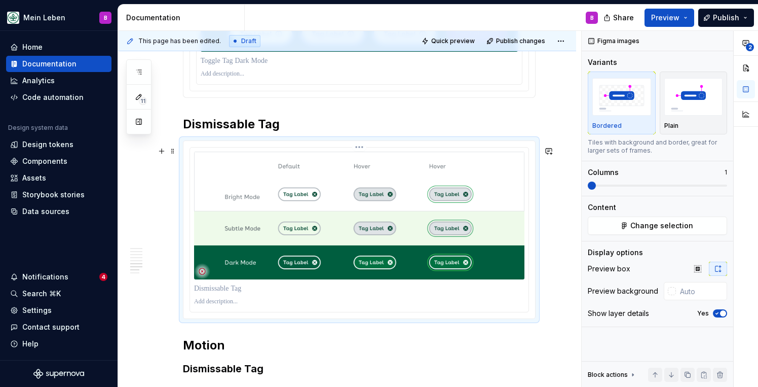
click at [332, 207] on img at bounding box center [359, 216] width 330 height 128
click at [618, 232] on button "Change selection" at bounding box center [657, 225] width 139 height 18
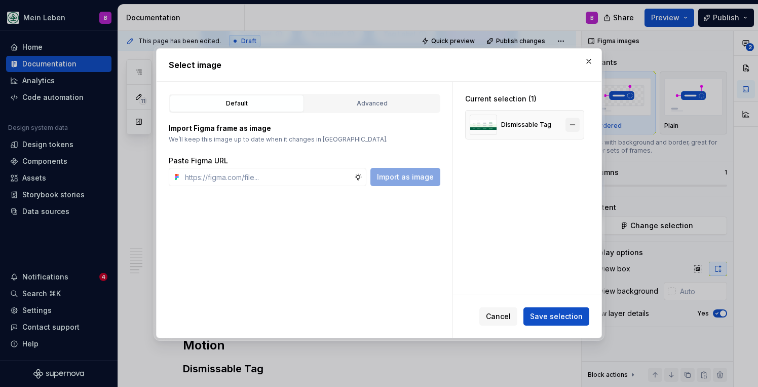
click at [578, 128] on button "button" at bounding box center [573, 125] width 14 height 14
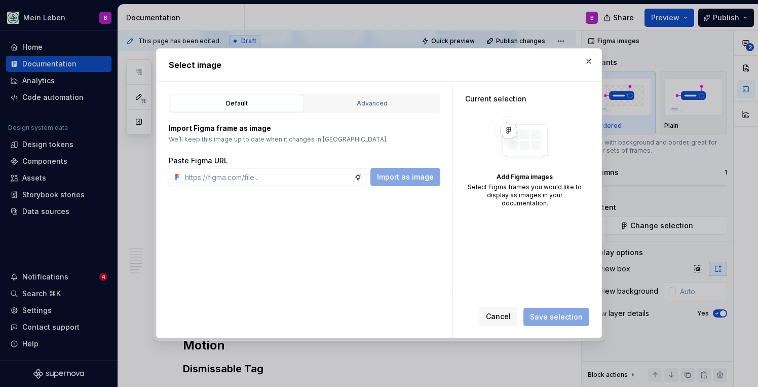
click at [307, 172] on input "text" at bounding box center [267, 177] width 173 height 18
paste input "[URL][DOMAIN_NAME]"
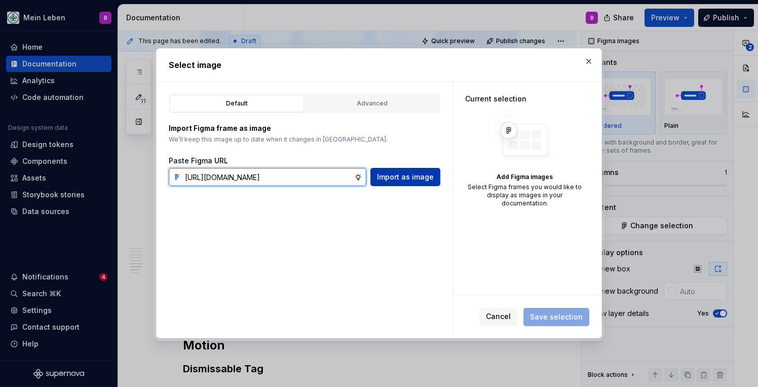
type input "[URL][DOMAIN_NAME]"
click at [392, 181] on span "Import as image" at bounding box center [405, 177] width 57 height 10
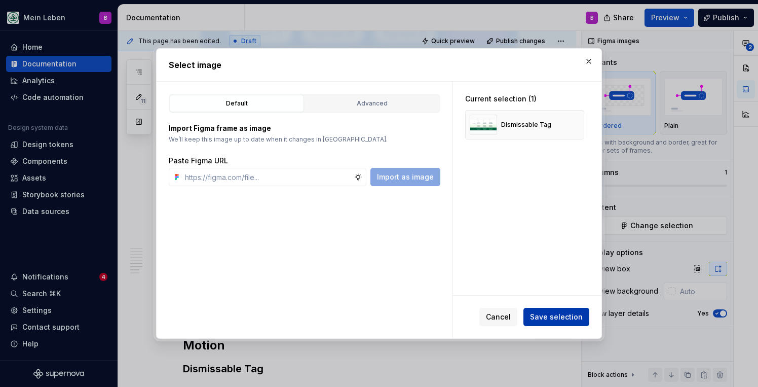
click at [551, 317] on span "Save selection" at bounding box center [556, 317] width 53 height 10
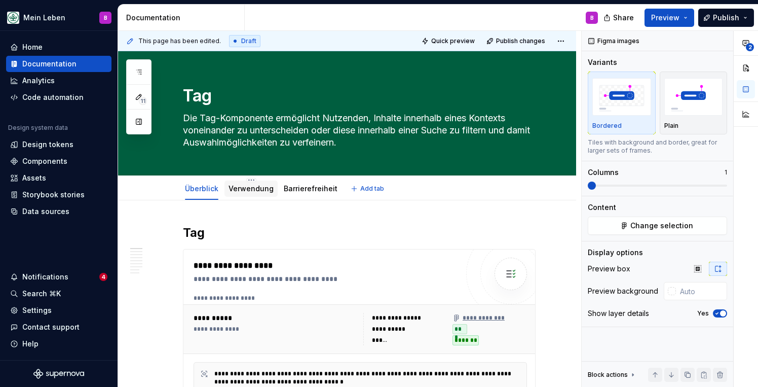
scroll to position [0, 0]
click at [240, 186] on link "Verwendung" at bounding box center [251, 188] width 45 height 9
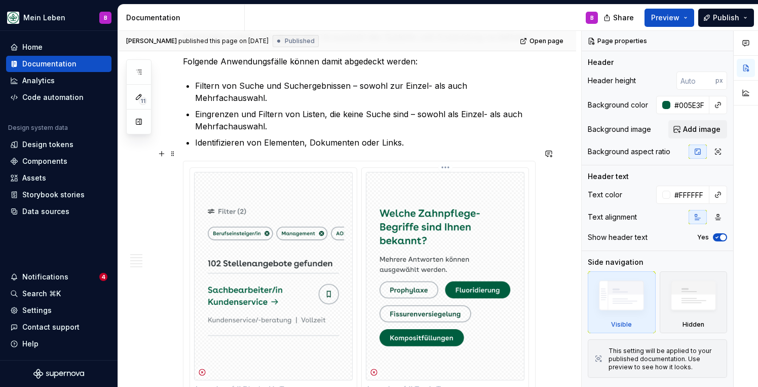
scroll to position [397, 0]
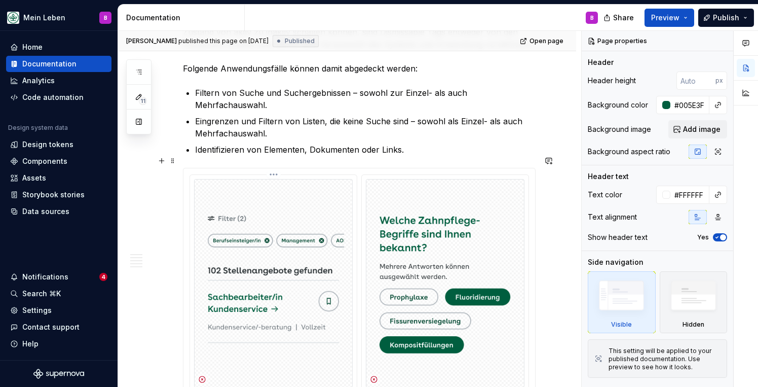
click at [294, 228] on img at bounding box center [273, 283] width 159 height 208
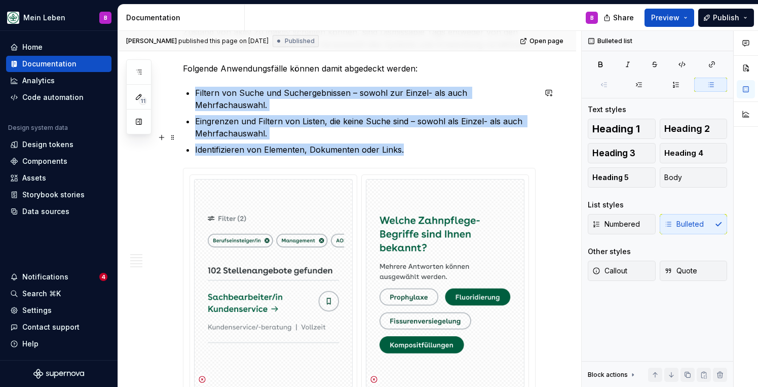
click at [381, 143] on p "Identifizieren von Elementen, Dokumenten oder Links." at bounding box center [365, 149] width 341 height 12
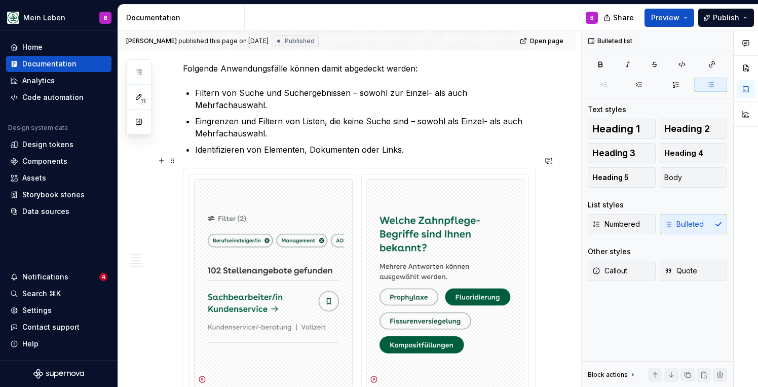
click at [362, 174] on div at bounding box center [360, 297] width 340 height 246
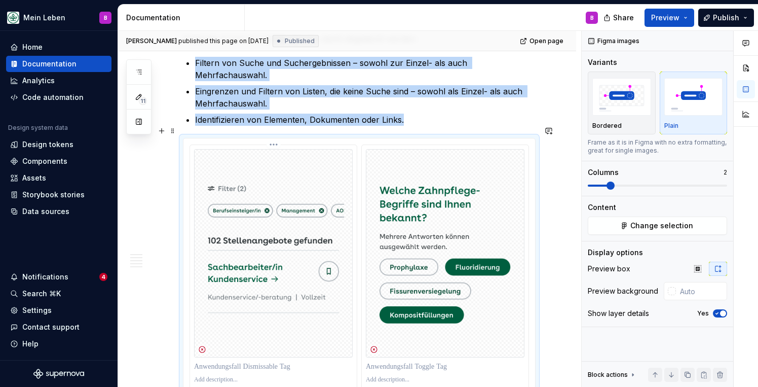
scroll to position [445, 0]
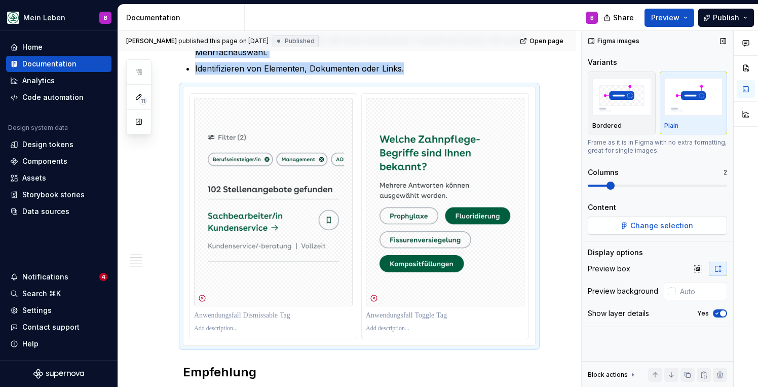
click at [621, 223] on button "Change selection" at bounding box center [657, 225] width 139 height 18
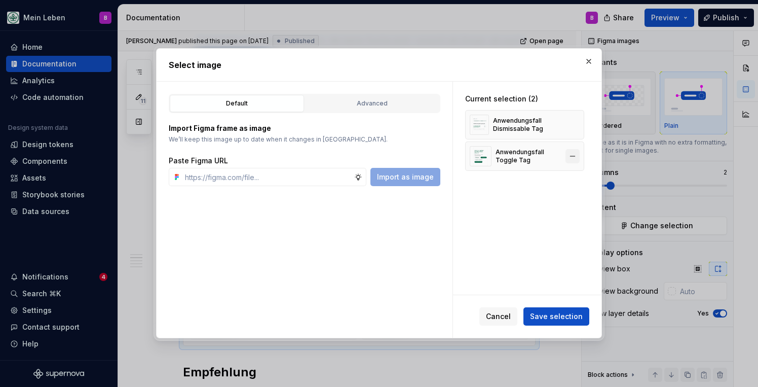
type textarea "*"
click at [577, 155] on button "button" at bounding box center [573, 156] width 14 height 14
click at [578, 122] on button "button" at bounding box center [573, 125] width 14 height 14
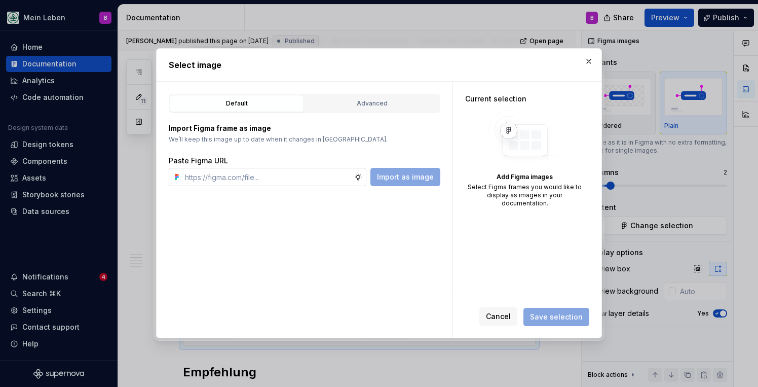
click at [293, 177] on input "text" at bounding box center [267, 177] width 173 height 18
paste input "[URL][DOMAIN_NAME]"
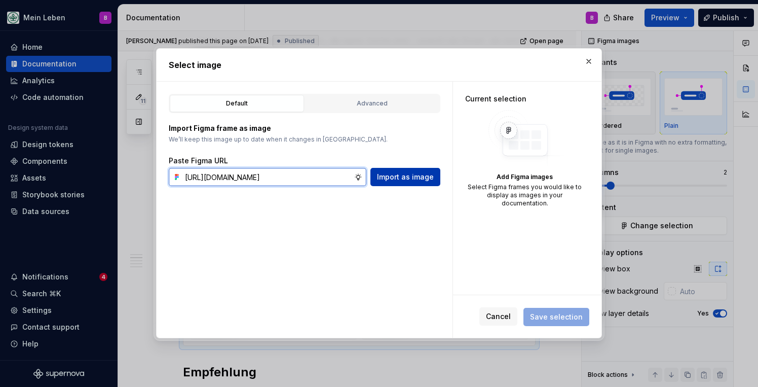
type input "[URL][DOMAIN_NAME]"
click at [397, 177] on span "Import as image" at bounding box center [405, 177] width 57 height 10
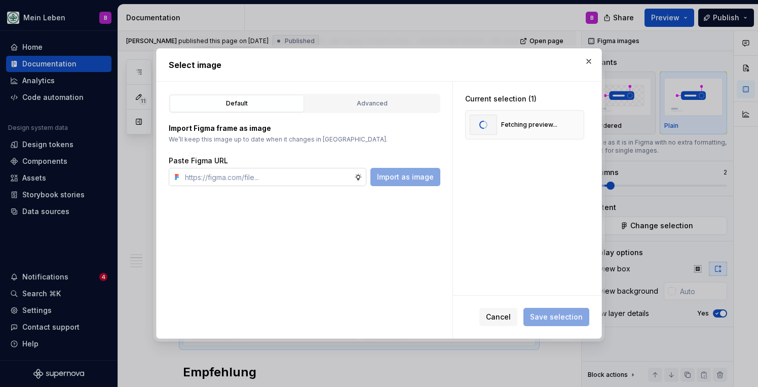
click at [284, 177] on input "text" at bounding box center [267, 177] width 173 height 18
paste input "[URL][DOMAIN_NAME]"
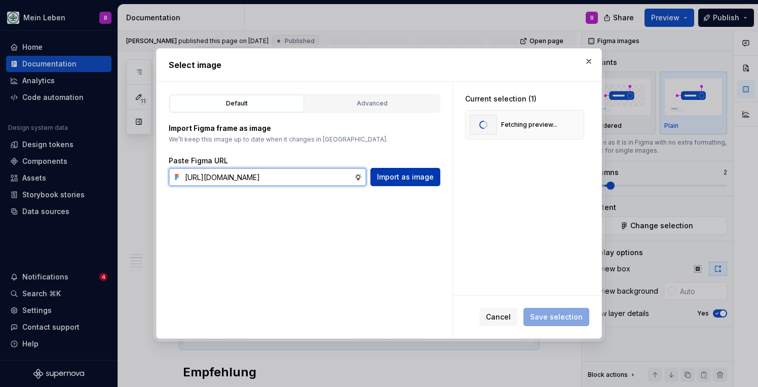
type input "[URL][DOMAIN_NAME]"
click at [408, 174] on span "Import as image" at bounding box center [405, 177] width 57 height 10
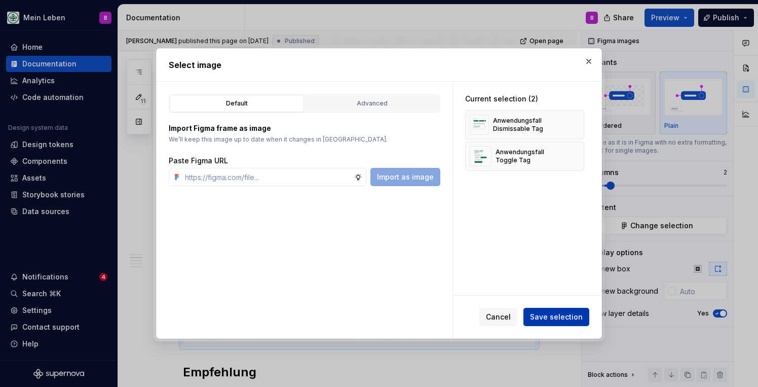
click at [547, 318] on span "Save selection" at bounding box center [556, 317] width 53 height 10
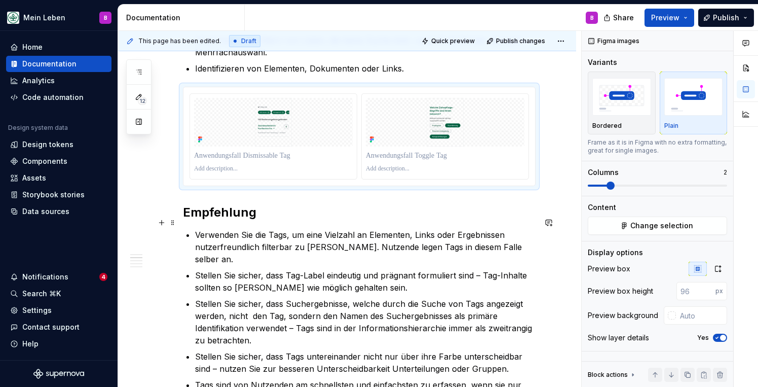
type textarea "*"
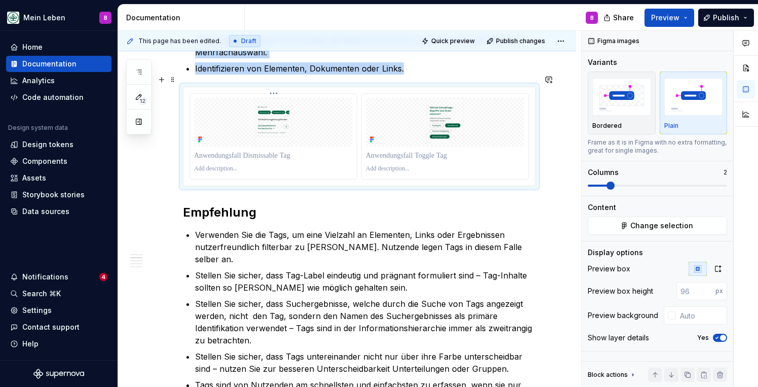
click at [287, 112] on img at bounding box center [273, 122] width 159 height 49
click at [708, 289] on input "1" at bounding box center [696, 291] width 39 height 18
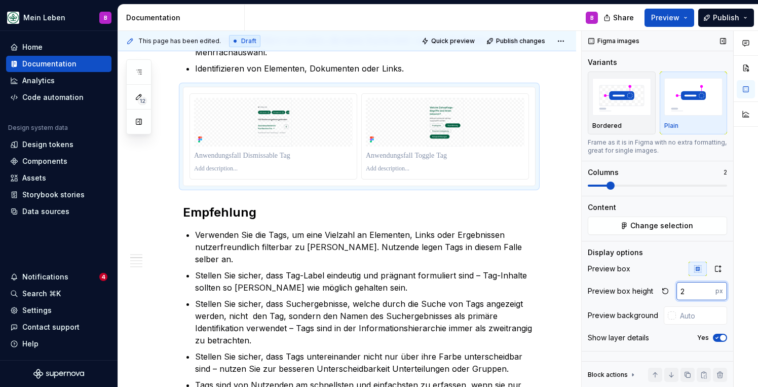
click at [708, 289] on input "2" at bounding box center [696, 291] width 39 height 18
click at [708, 289] on input "3" at bounding box center [696, 291] width 39 height 18
click at [708, 289] on input "4" at bounding box center [696, 291] width 39 height 18
click at [708, 289] on input "5" at bounding box center [696, 291] width 39 height 18
click at [708, 289] on input "6" at bounding box center [696, 291] width 39 height 18
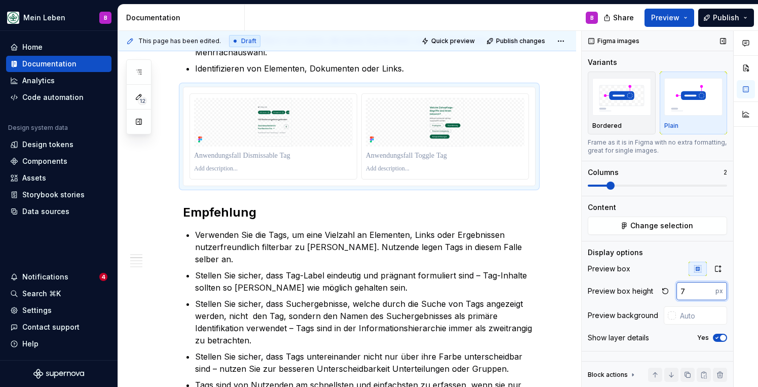
click at [708, 289] on input "7" at bounding box center [696, 291] width 39 height 18
click at [708, 289] on input "8" at bounding box center [696, 291] width 39 height 18
type input "9"
click at [708, 289] on input "9" at bounding box center [696, 291] width 39 height 18
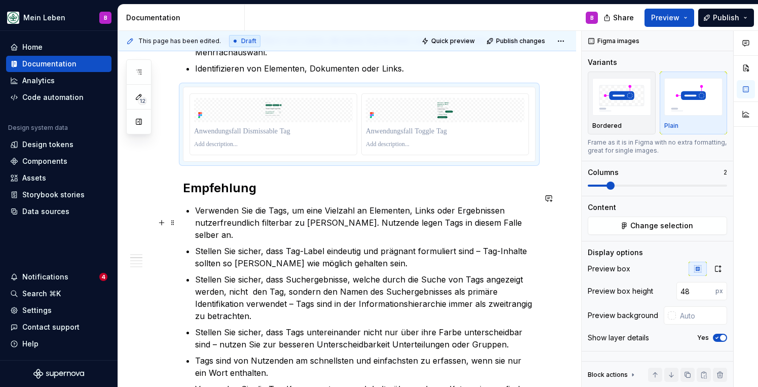
click at [501, 218] on ul "Verwenden Sie die Tags, um eine Vielzahl an Elementen, Links oder Ergebnissen n…" at bounding box center [365, 311] width 341 height 215
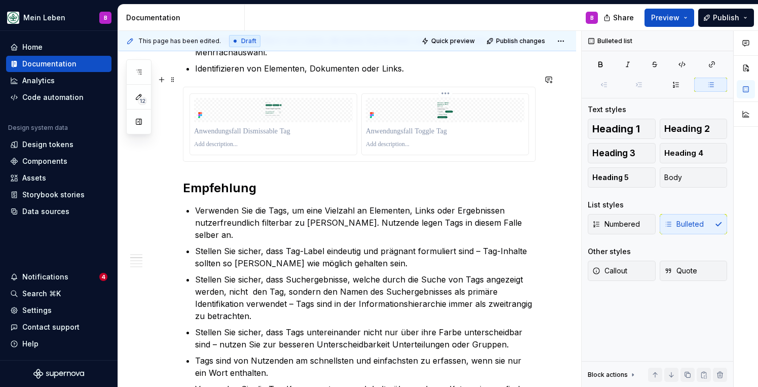
click at [438, 126] on p at bounding box center [445, 131] width 159 height 10
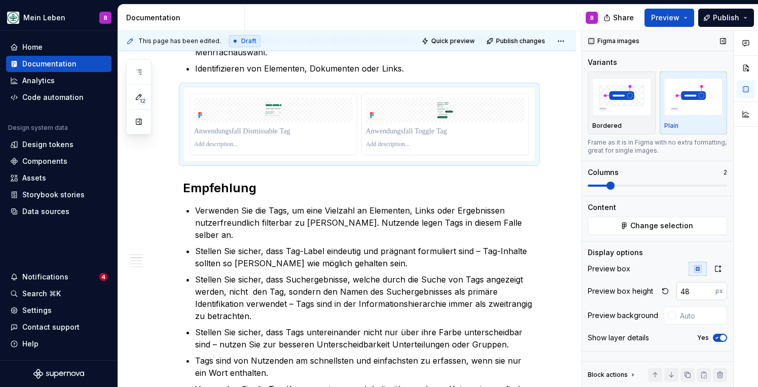
click at [691, 293] on input "48" at bounding box center [696, 291] width 39 height 18
click at [689, 314] on input "text" at bounding box center [701, 315] width 51 height 18
click at [672, 314] on div at bounding box center [672, 315] width 8 height 8
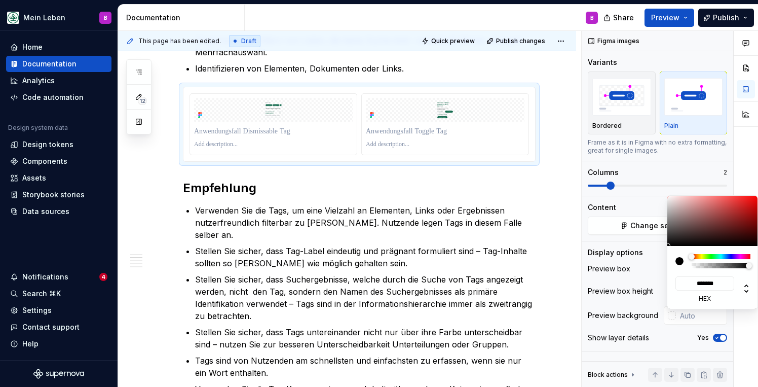
type input "#937B7B"
type input "*******"
type input "#937C7C"
type input "*******"
type input "#BFBFBF"
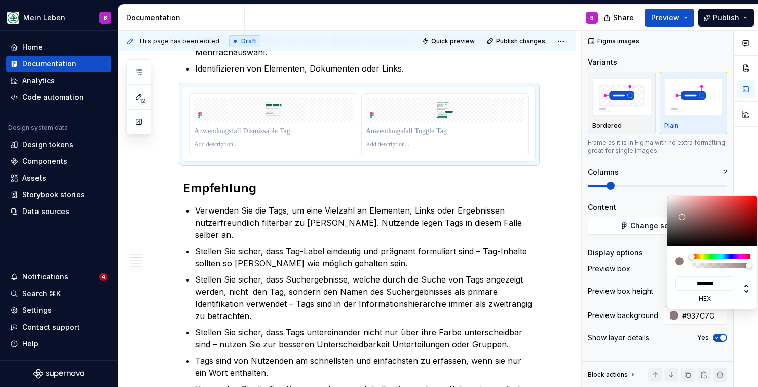
type input "*******"
type input "#FFFFFF"
type input "*******"
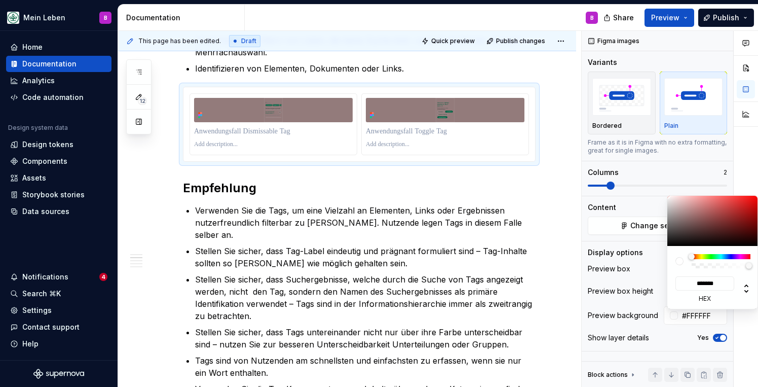
drag, startPoint x: 682, startPoint y: 217, endPoint x: 608, endPoint y: 173, distance: 86.3
click at [608, 173] on body "Mein Leben B Home Documentation Analytics Code automation Design system data De…" at bounding box center [379, 193] width 758 height 387
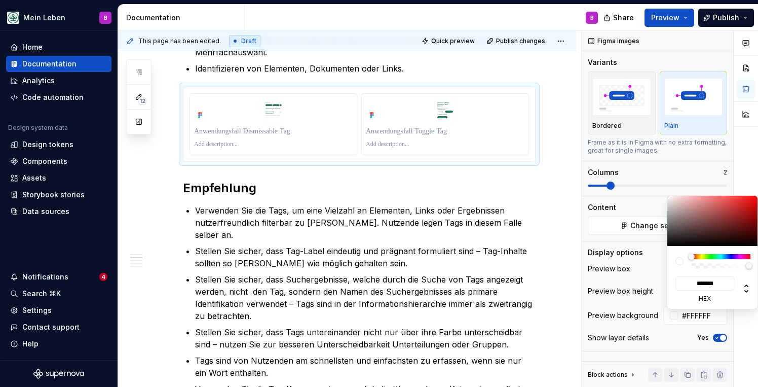
click at [602, 298] on div "Comments Open comments No comments yet Select ‘Comment’ from the block context …" at bounding box center [670, 209] width 176 height 356
click at [626, 211] on div "Comments Open comments No comments yet Select ‘Comment’ from the block context …" at bounding box center [670, 209] width 176 height 356
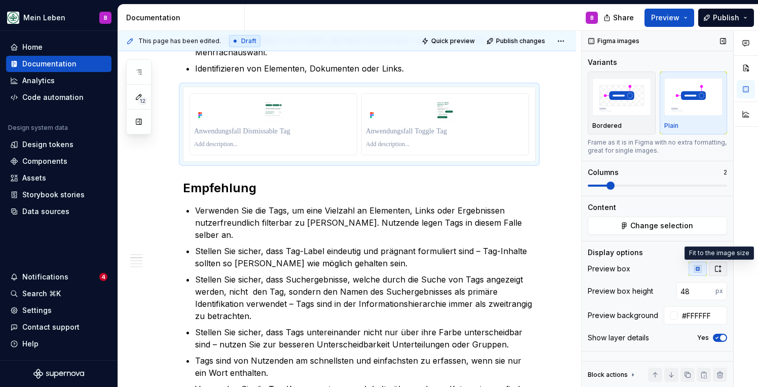
click at [716, 268] on icon "button" at bounding box center [718, 269] width 8 height 8
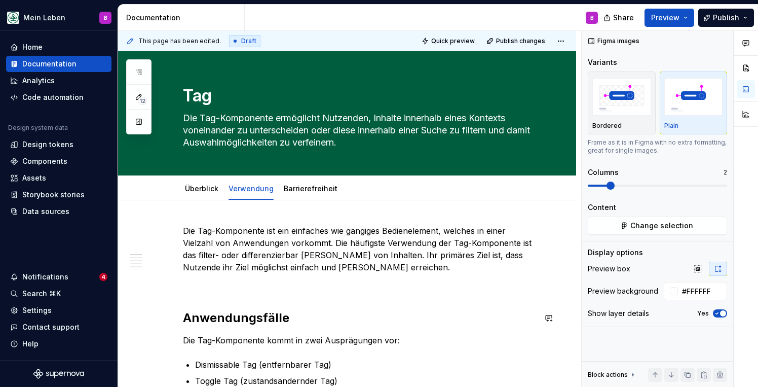
scroll to position [0, 0]
click at [320, 189] on link "Barrierefreiheit" at bounding box center [311, 188] width 54 height 9
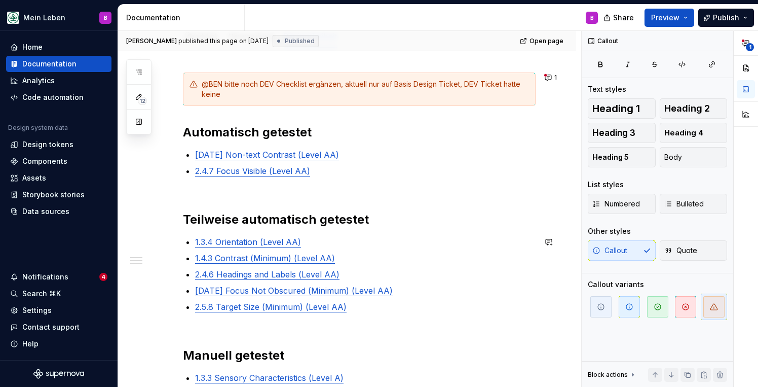
scroll to position [154, 0]
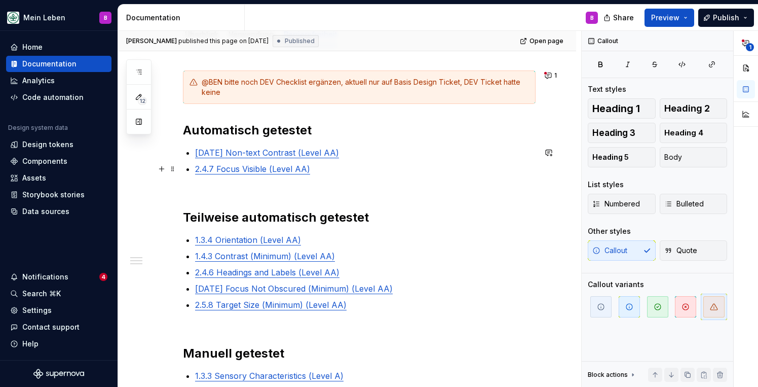
click at [321, 167] on p "2.4.7 Focus Visible (Level AA)" at bounding box center [365, 169] width 341 height 12
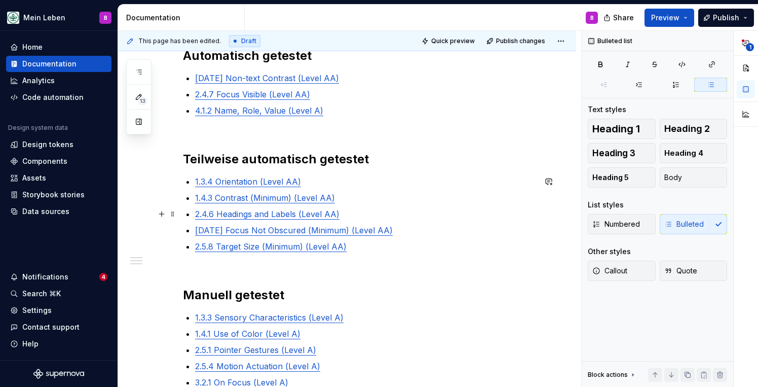
scroll to position [234, 0]
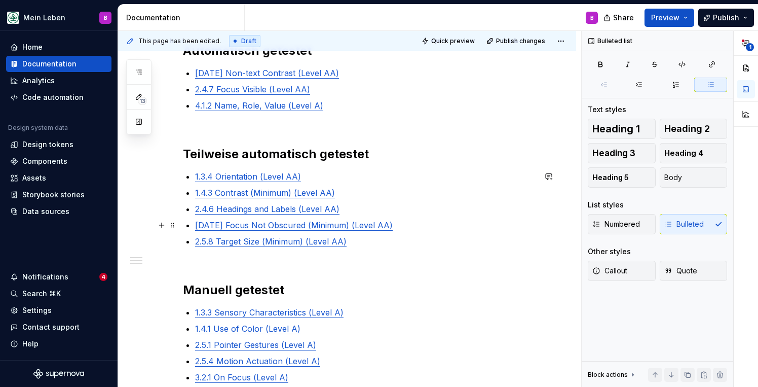
click at [399, 230] on p "[DATE] Focus Not Obscured (Minimum) (Level AA)" at bounding box center [365, 225] width 341 height 12
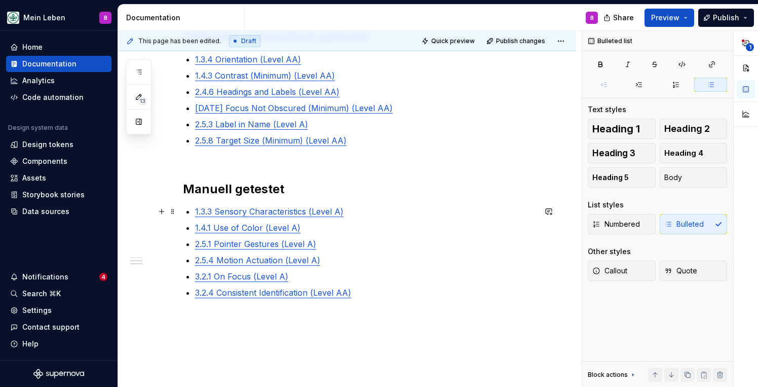
scroll to position [352, 0]
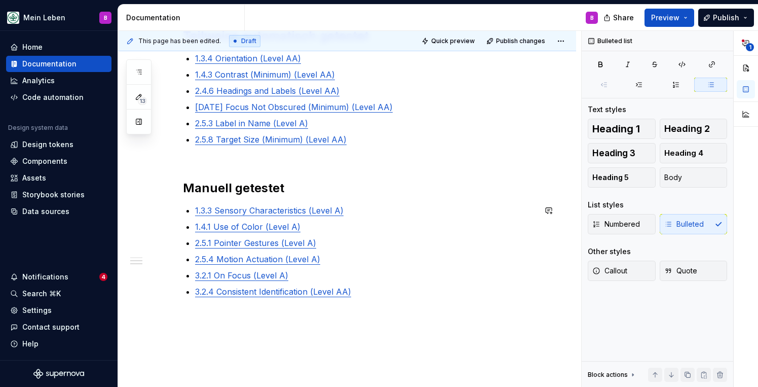
click at [354, 201] on div "@BEN bitte noch DEV Checklist ergänzen, aktuell nur auf Basis Design Ticket, DE…" at bounding box center [359, 106] width 353 height 467
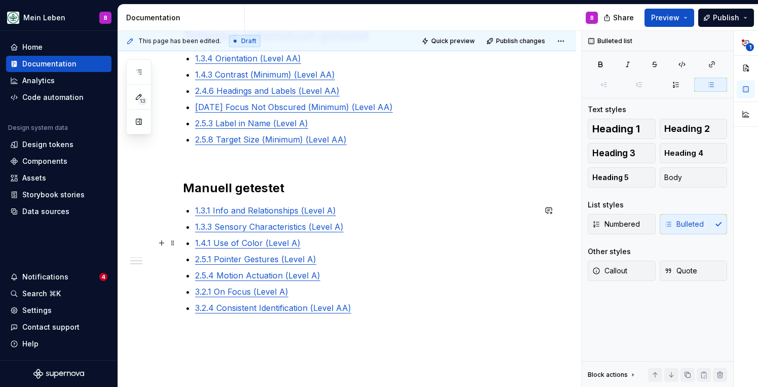
click at [335, 239] on p "1.4.1 Use of Color (Level A)" at bounding box center [365, 243] width 341 height 12
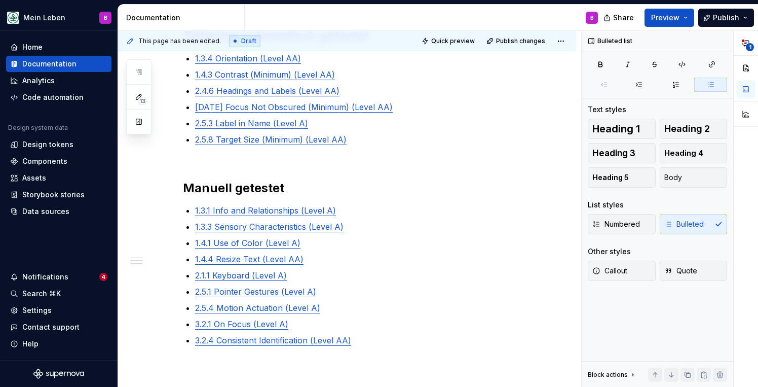
type textarea "*"
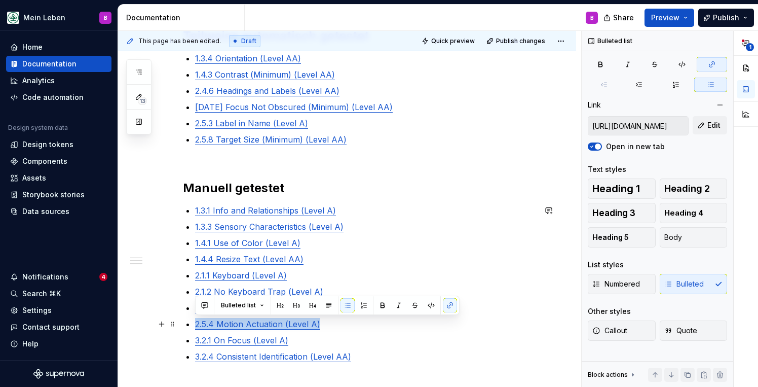
type input "[URL][DOMAIN_NAME]"
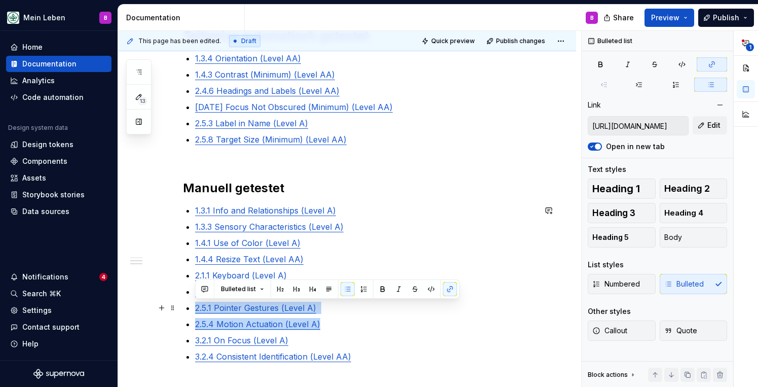
drag, startPoint x: 326, startPoint y: 324, endPoint x: 340, endPoint y: 299, distance: 28.4
click at [340, 299] on ul "1.3.1 Info and Relationships (Level A) 1.3.3 Sensory Characteristics (Level A) …" at bounding box center [365, 283] width 341 height 158
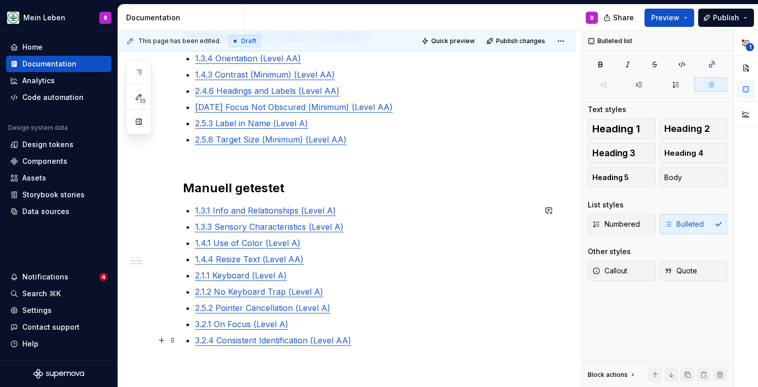
click at [363, 341] on p "3.2.4 Consistent Identification (Level AA)" at bounding box center [365, 340] width 341 height 12
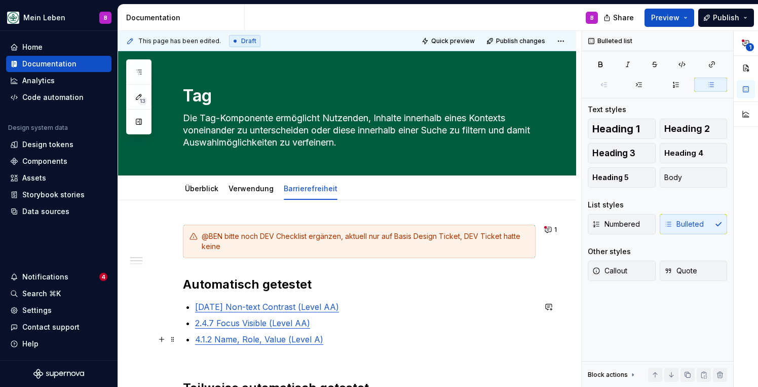
scroll to position [0, 0]
click at [521, 253] on div "@BEN bitte noch DEV Checklist ergänzen, aktuell nur auf Basis Design Ticket, DE…" at bounding box center [359, 240] width 353 height 33
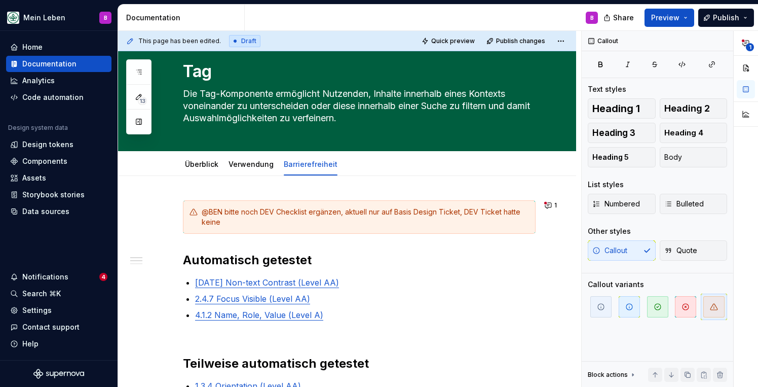
scroll to position [1, 0]
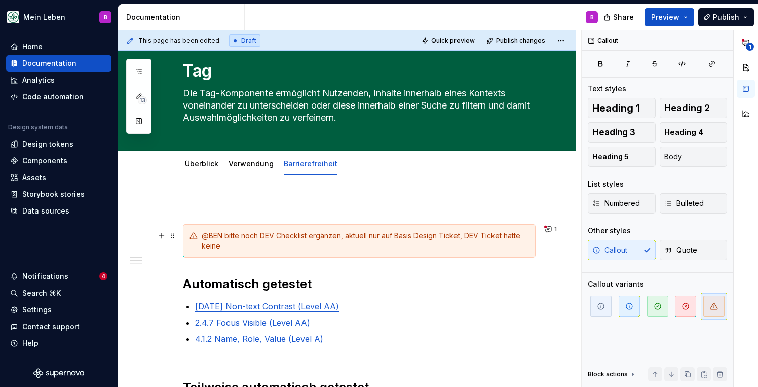
click at [534, 239] on div "@BEN bitte noch DEV Checklist ergänzen, aktuell nur auf Basis Design Ticket, DE…" at bounding box center [359, 240] width 353 height 33
click at [174, 237] on span at bounding box center [173, 236] width 8 height 14
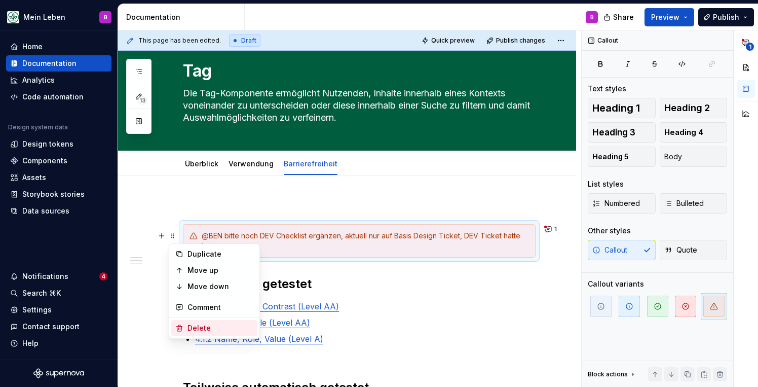
click at [213, 328] on div "Delete" at bounding box center [220, 328] width 66 height 10
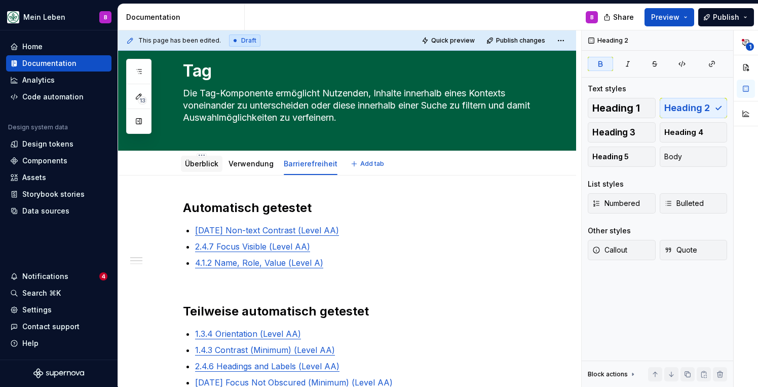
click at [209, 167] on link "Überblick" at bounding box center [201, 163] width 33 height 9
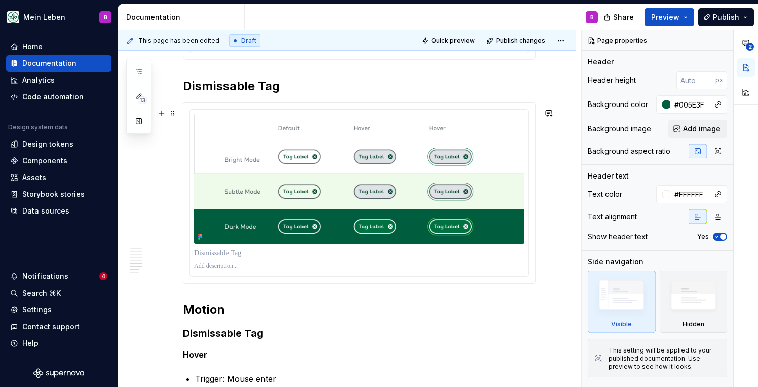
scroll to position [1569, 0]
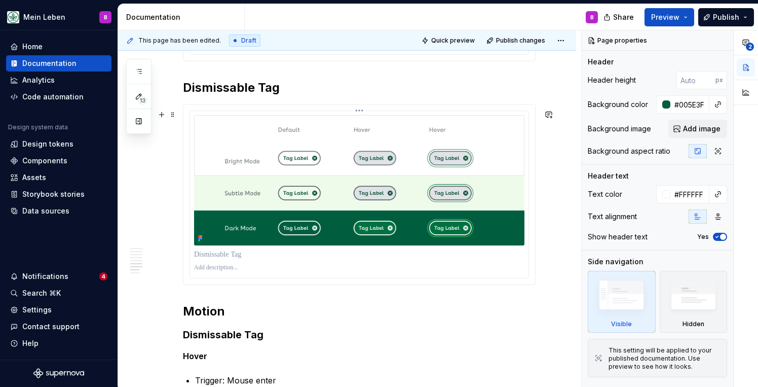
click at [486, 220] on img at bounding box center [359, 180] width 330 height 130
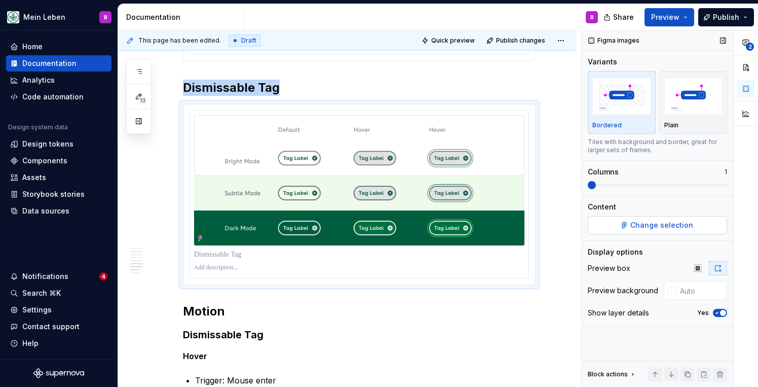
click at [621, 226] on button "Change selection" at bounding box center [657, 225] width 139 height 18
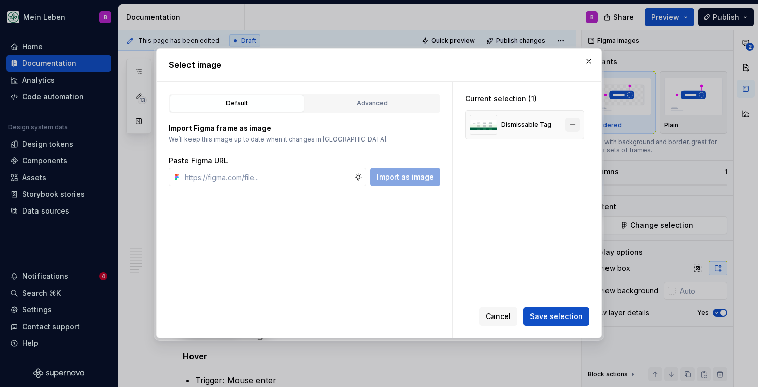
click at [580, 125] on button "button" at bounding box center [573, 125] width 14 height 14
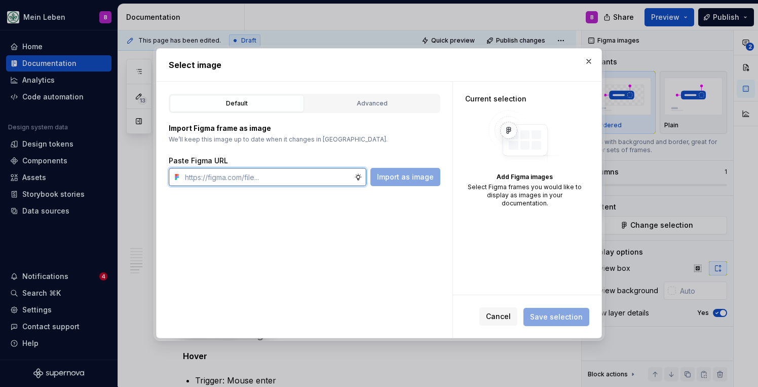
click at [328, 180] on input "text" at bounding box center [267, 177] width 173 height 18
click at [497, 317] on span "Cancel" at bounding box center [498, 317] width 25 height 10
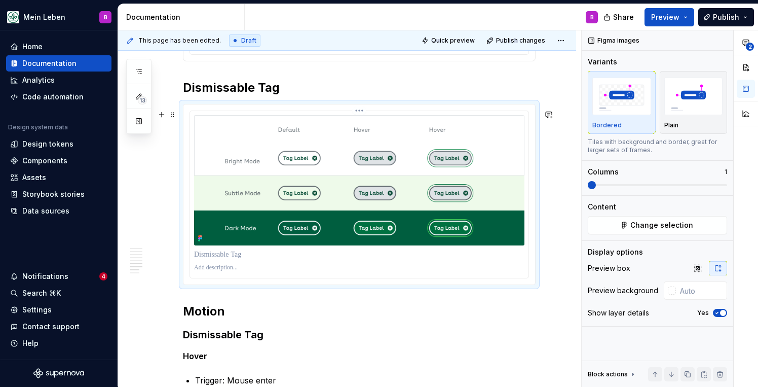
click at [479, 230] on img at bounding box center [359, 180] width 330 height 130
click at [641, 230] on button "Change selection" at bounding box center [657, 225] width 139 height 18
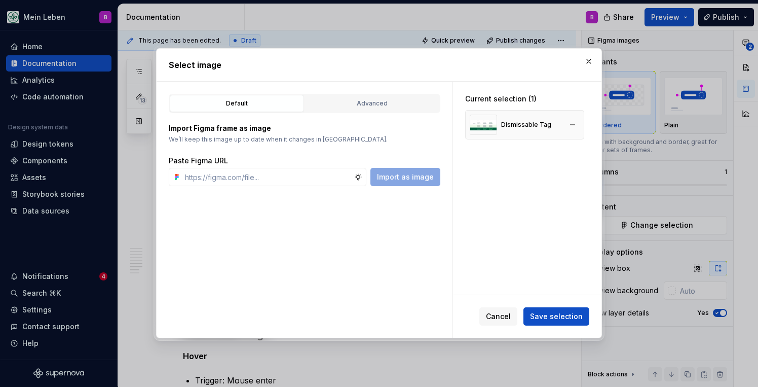
click at [498, 133] on div "Dismissable Tag" at bounding box center [511, 125] width 82 height 20
click at [547, 314] on span "Save selection" at bounding box center [556, 317] width 53 height 10
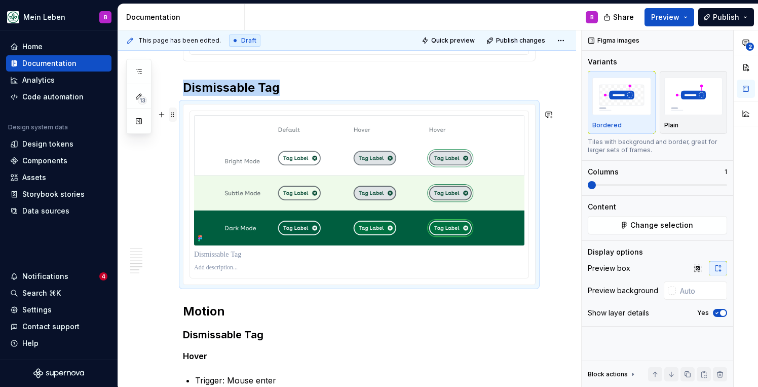
click at [176, 115] on span at bounding box center [173, 114] width 8 height 14
click at [171, 114] on span at bounding box center [173, 114] width 8 height 14
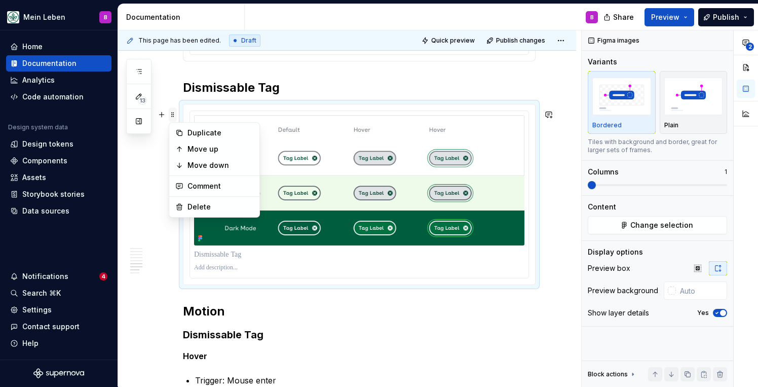
click at [171, 114] on span at bounding box center [173, 114] width 8 height 14
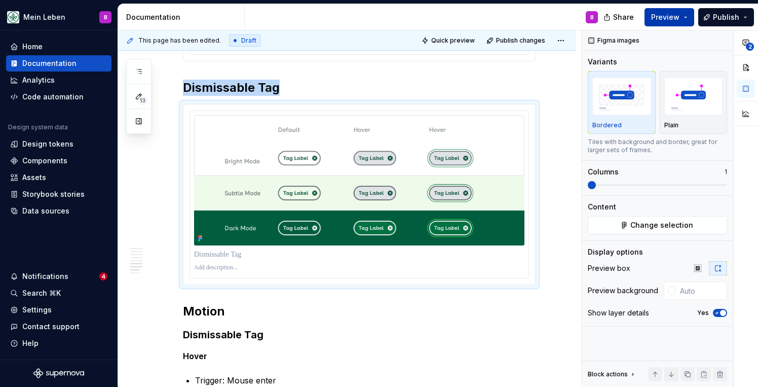
click at [658, 18] on span "Preview" at bounding box center [665, 17] width 28 height 10
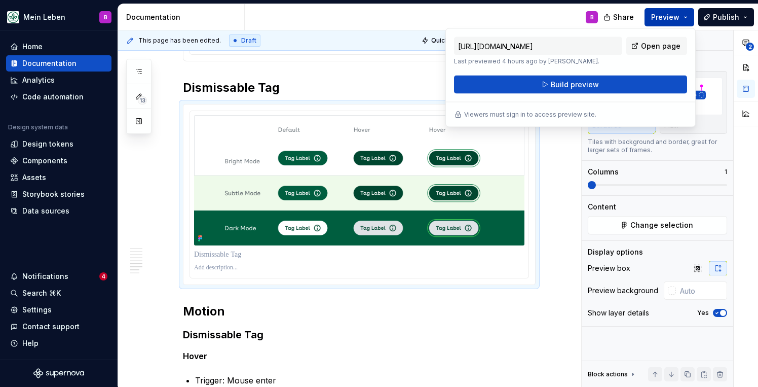
click at [687, 17] on button "Preview" at bounding box center [670, 17] width 50 height 18
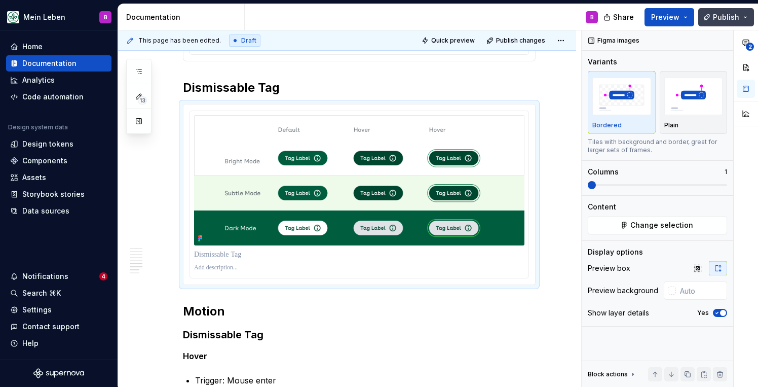
click at [722, 17] on span "Publish" at bounding box center [726, 17] width 26 height 10
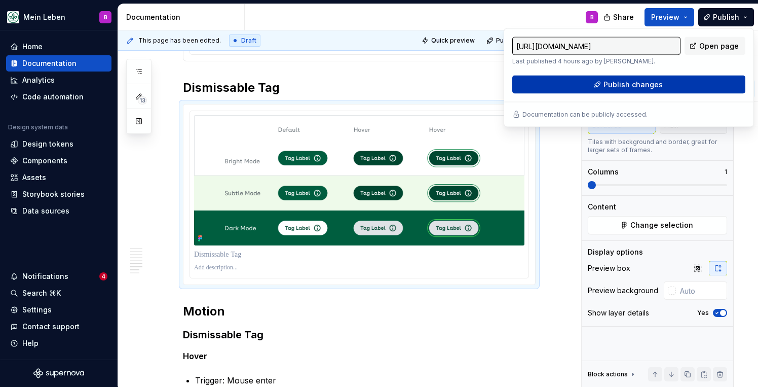
click at [634, 86] on span "Publish changes" at bounding box center [633, 85] width 59 height 10
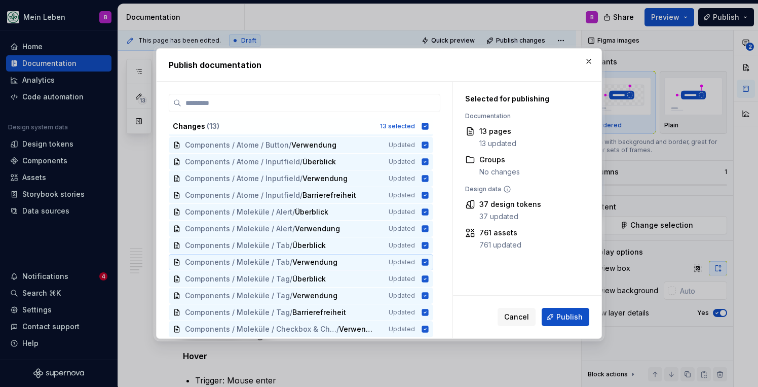
scroll to position [16, 0]
click at [571, 314] on span "Publish" at bounding box center [569, 317] width 26 height 10
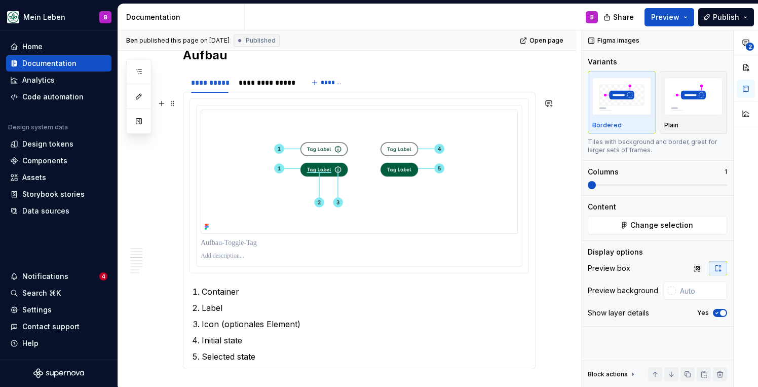
scroll to position [878, 0]
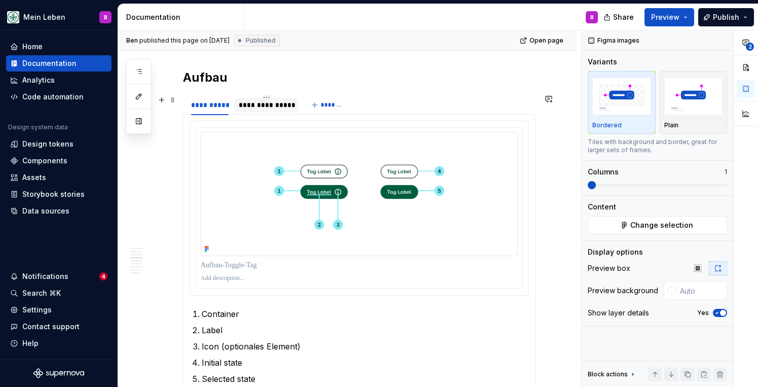
click at [266, 104] on div "**********" at bounding box center [266, 105] width 55 height 10
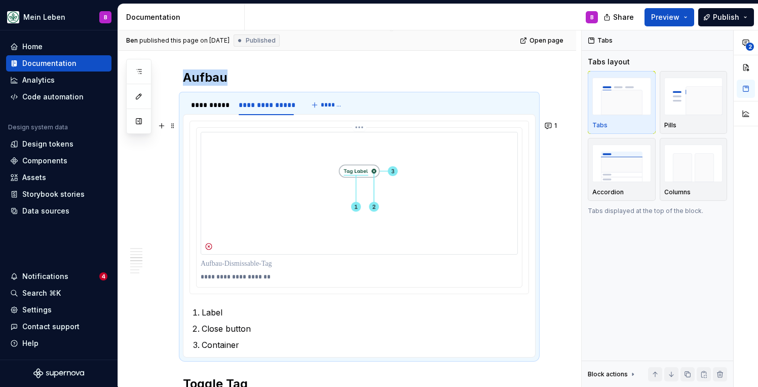
click at [473, 203] on img at bounding box center [359, 193] width 317 height 123
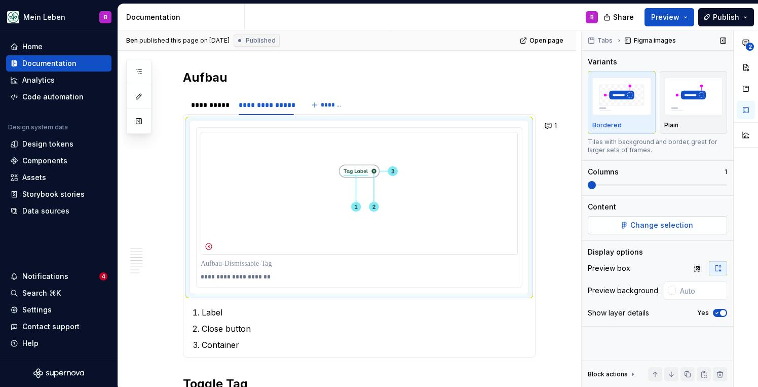
click at [635, 227] on span "Change selection" at bounding box center [661, 225] width 63 height 10
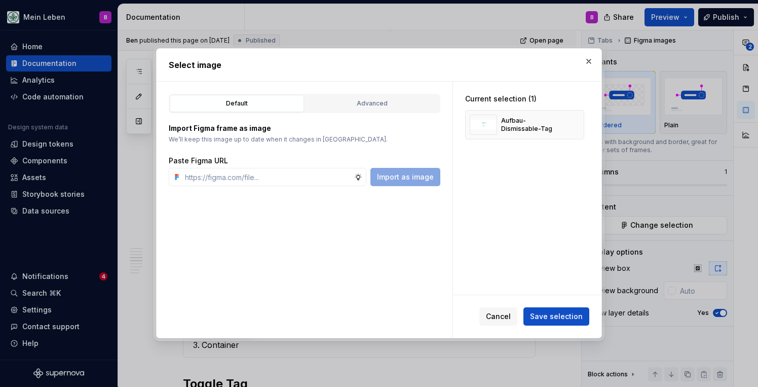
type textarea "*"
paste input "[URL][DOMAIN_NAME]"
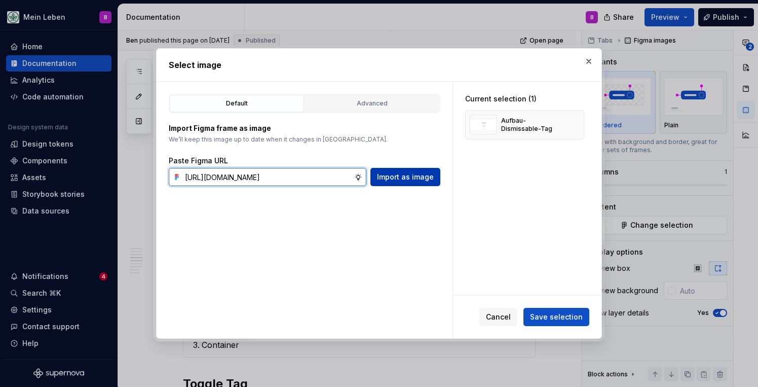
type input "[URL][DOMAIN_NAME]"
click at [430, 177] on span "Import as image" at bounding box center [405, 177] width 57 height 10
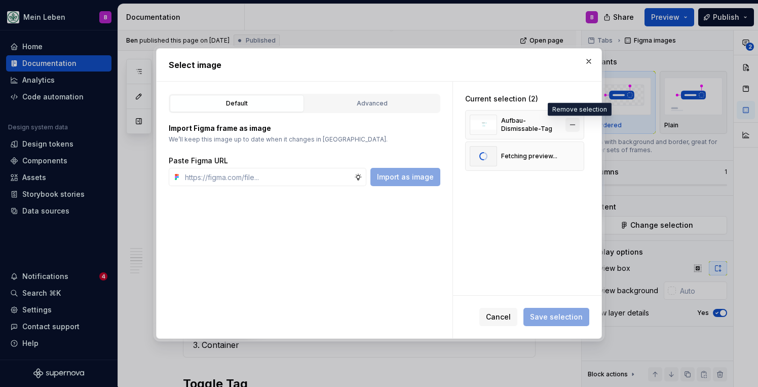
click at [577, 123] on button "button" at bounding box center [573, 125] width 14 height 14
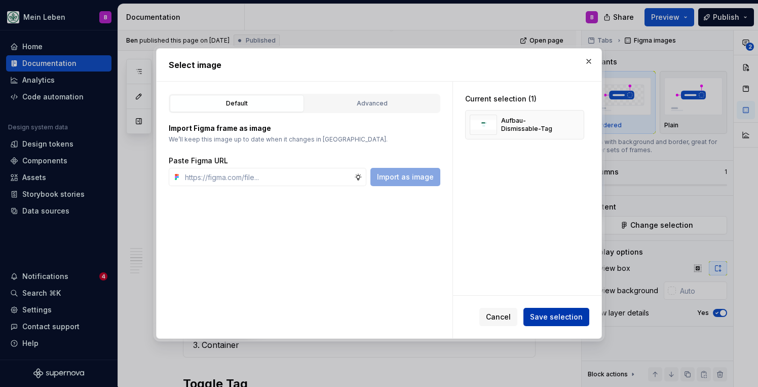
click at [564, 317] on span "Save selection" at bounding box center [556, 317] width 53 height 10
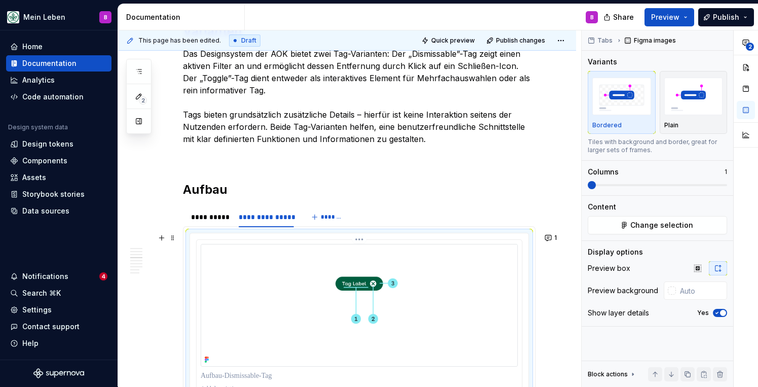
scroll to position [756, 0]
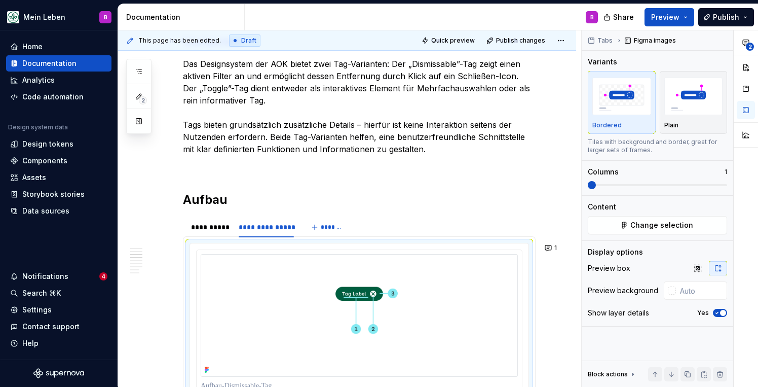
type textarea "*"
